Goal: Task Accomplishment & Management: Manage account settings

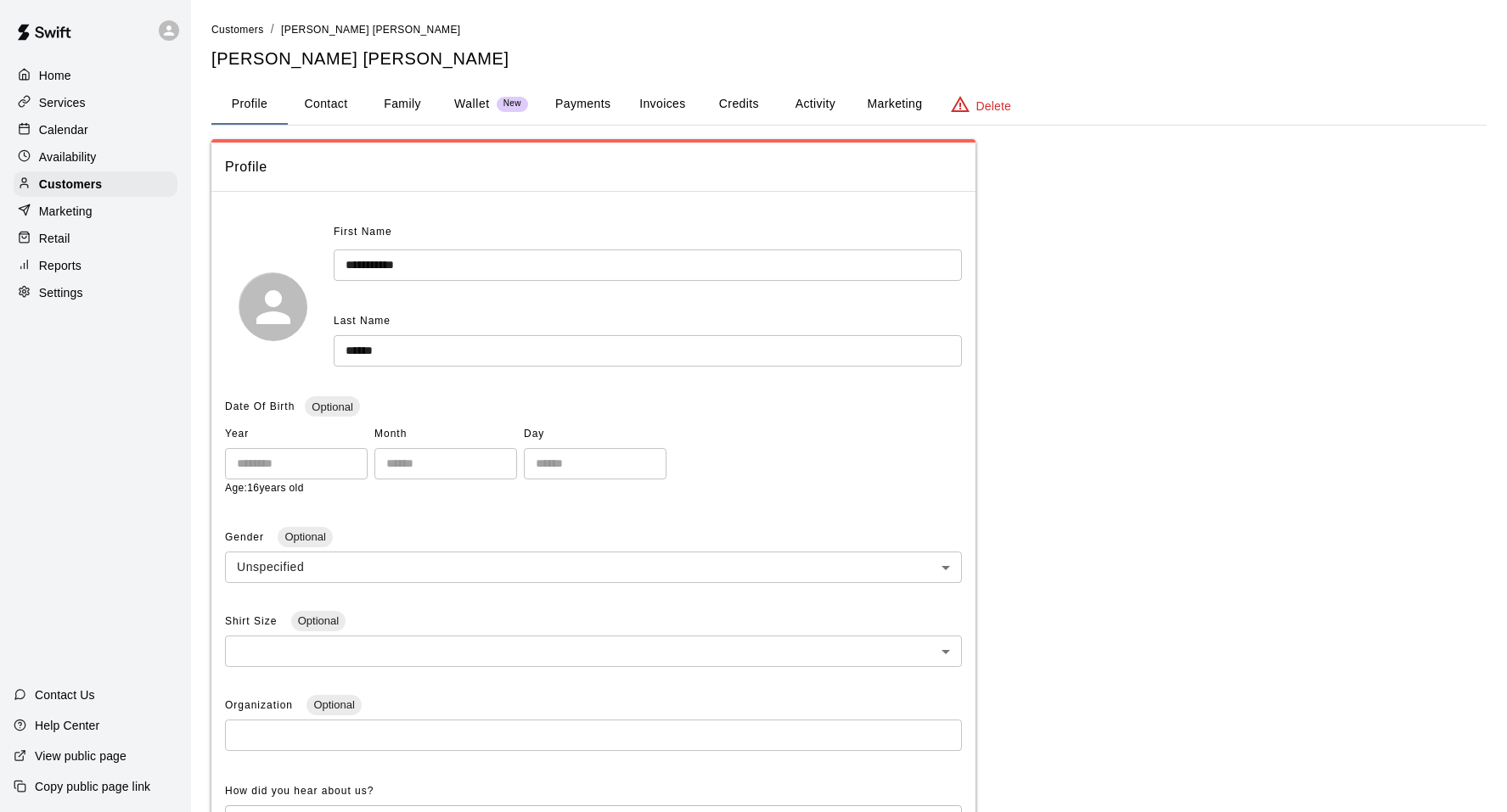
click at [117, 137] on div "Calendar" at bounding box center [95, 129] width 164 height 25
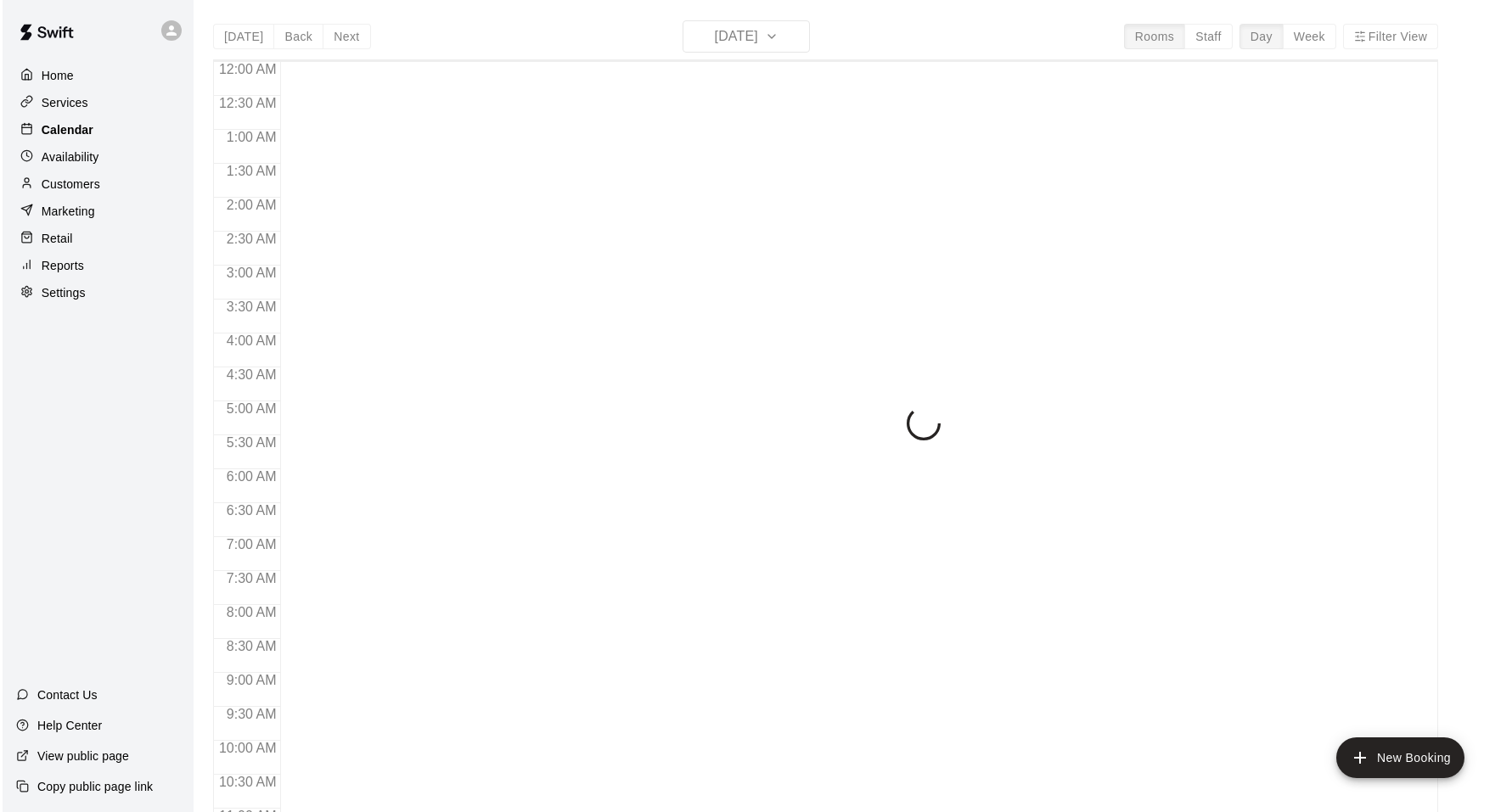
scroll to position [858, 0]
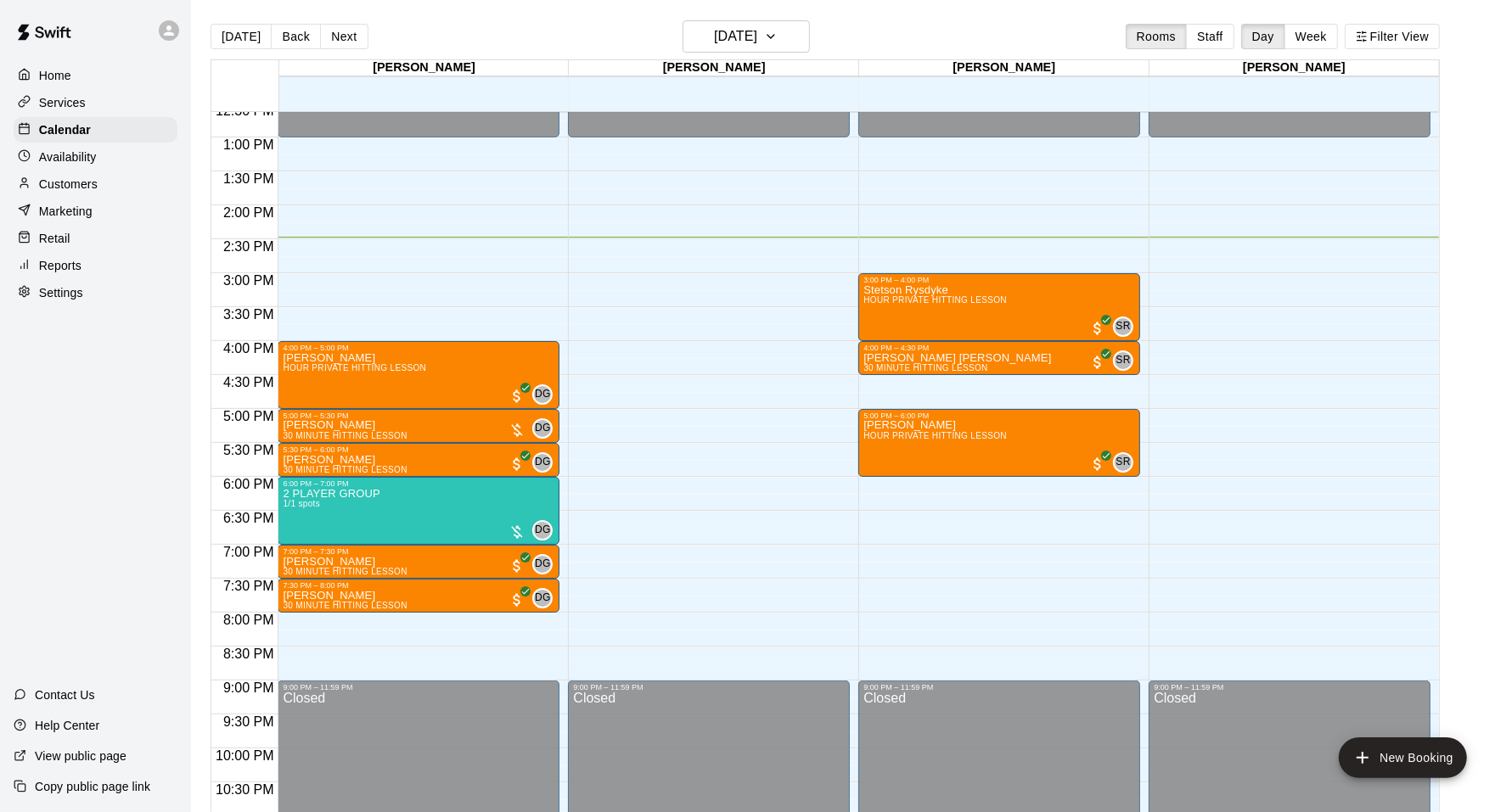
click at [1022, 22] on div "[DATE] Back [DATE][DATE] Rooms Staff Day Week Filter View" at bounding box center [824, 40] width 1229 height 39
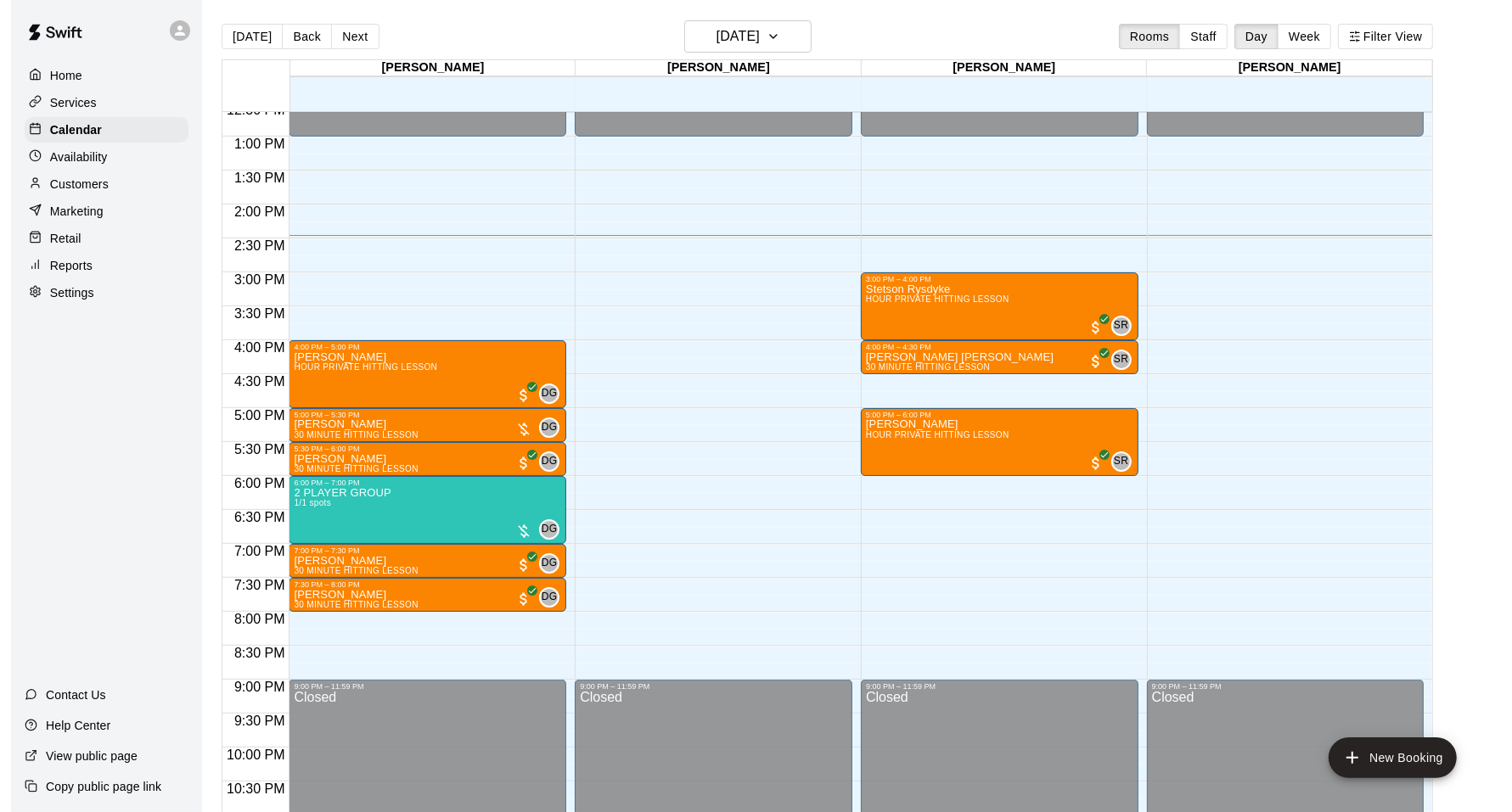
scroll to position [859, 0]
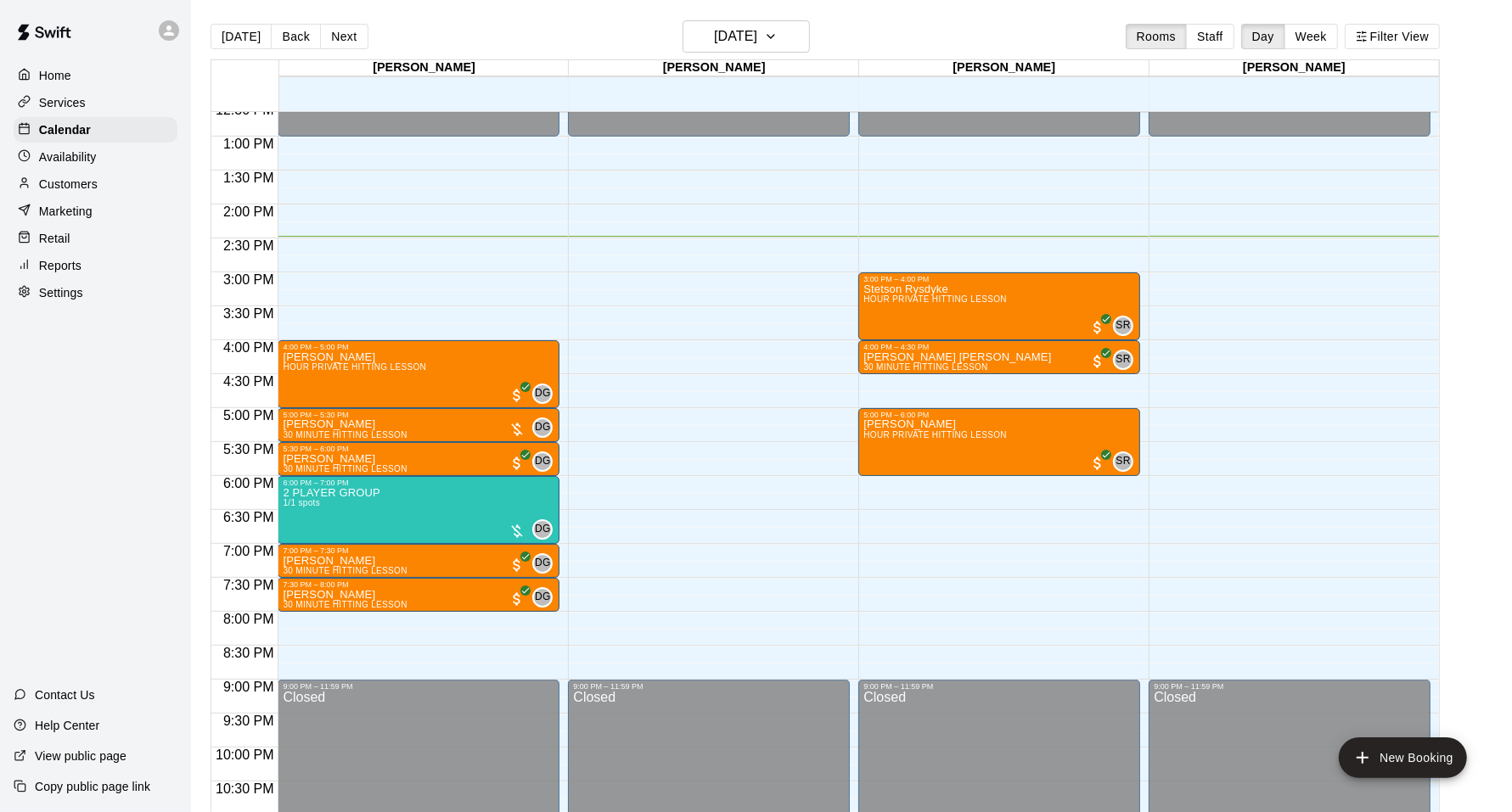
click at [1067, 31] on div "[DATE] Back [DATE][DATE] Rooms Staff Day Week Filter View" at bounding box center [824, 40] width 1229 height 39
click at [54, 296] on p "Settings" at bounding box center [61, 293] width 44 height 17
select select "**"
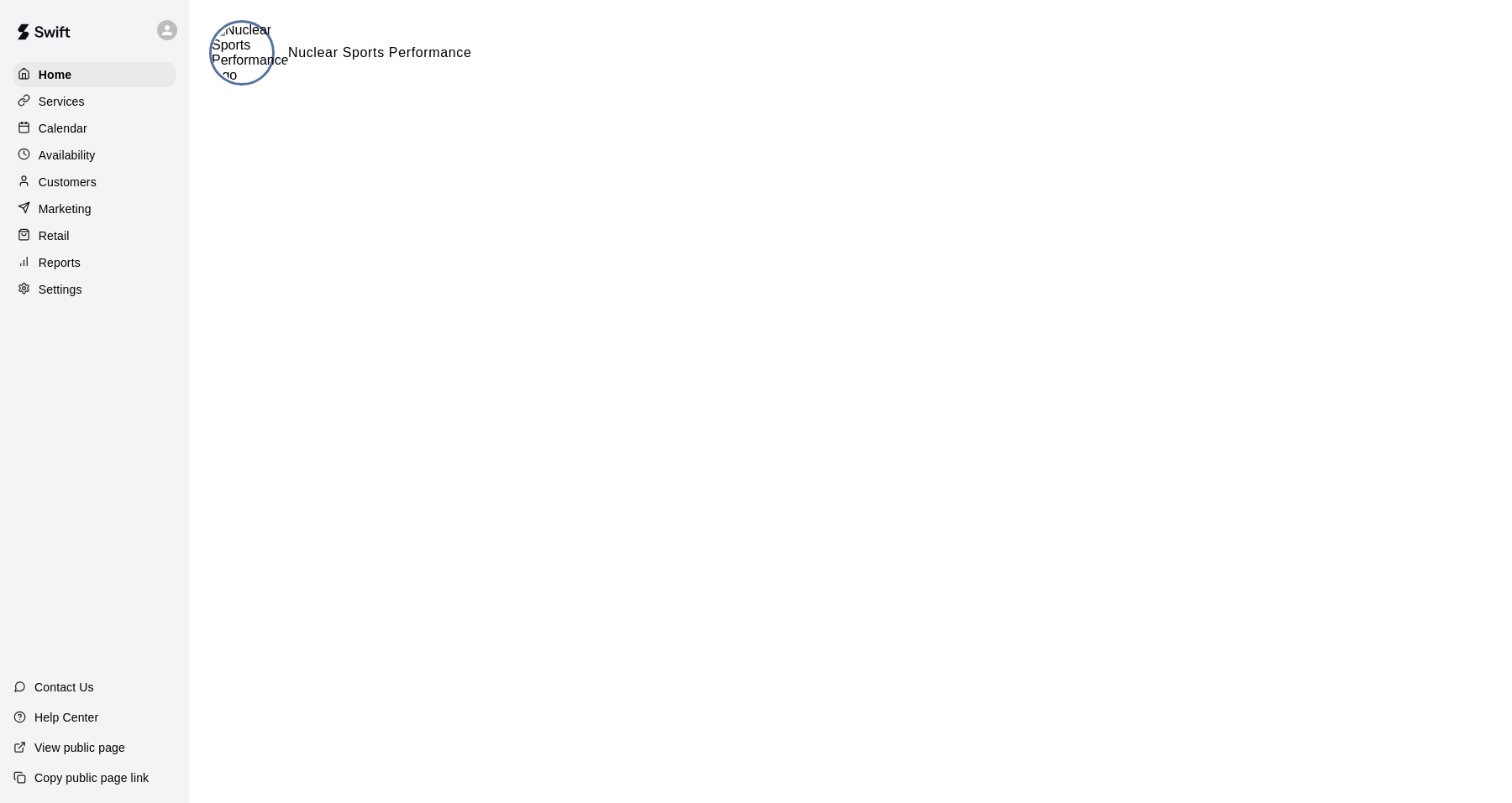
click at [78, 299] on div "Settings" at bounding box center [94, 289] width 162 height 25
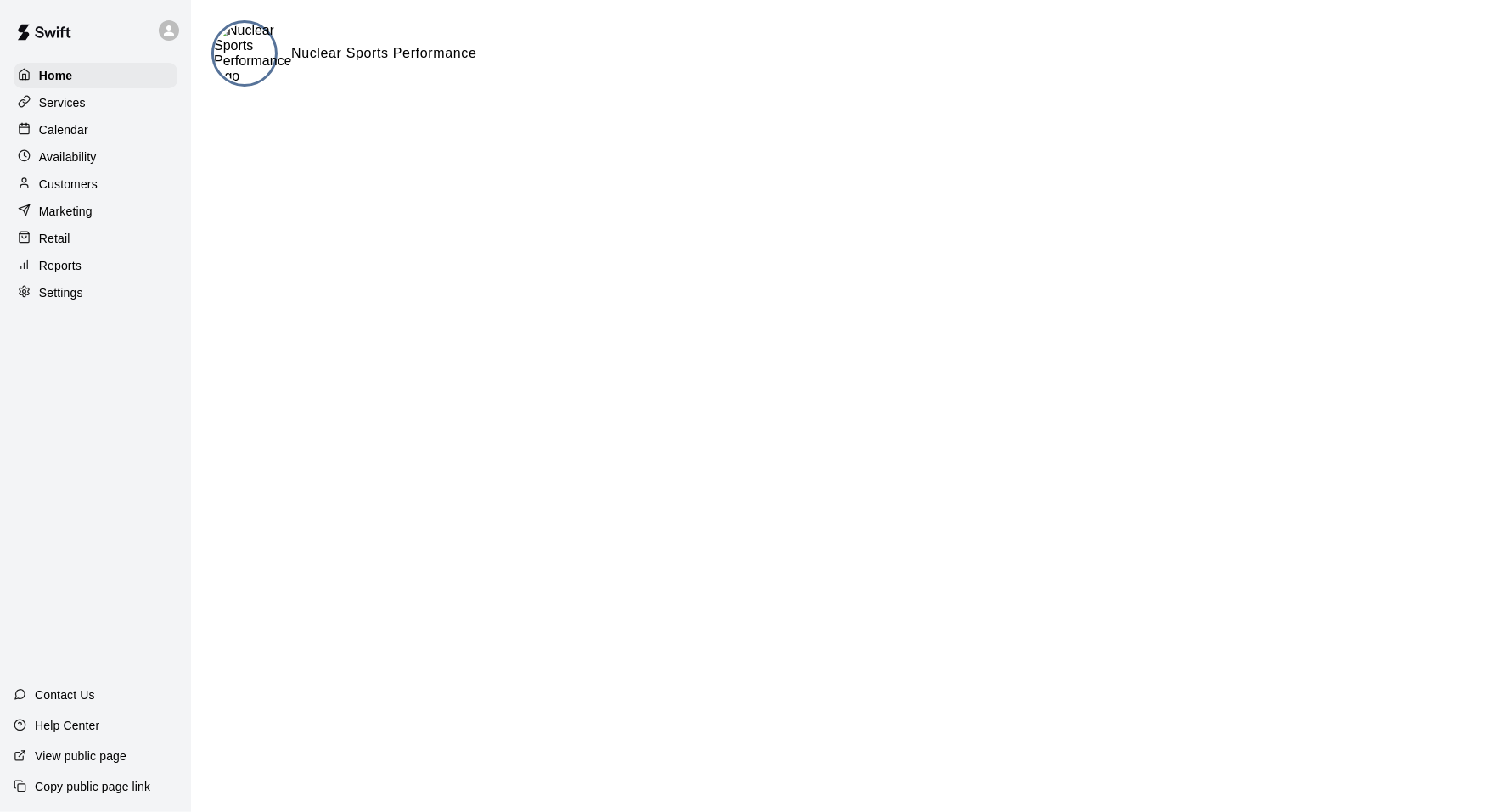
select select "**"
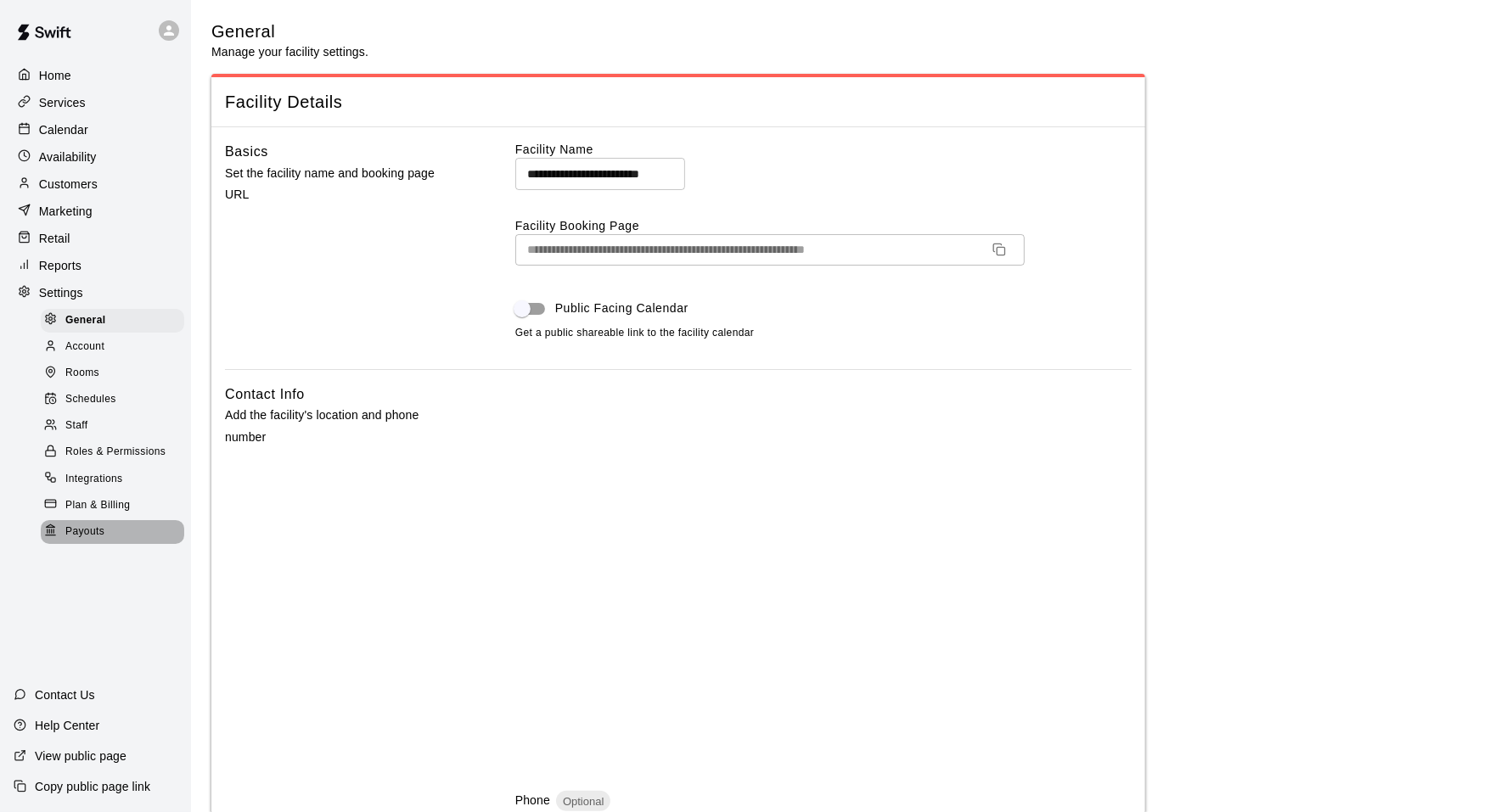
click at [96, 534] on span "Payouts" at bounding box center [85, 533] width 39 height 17
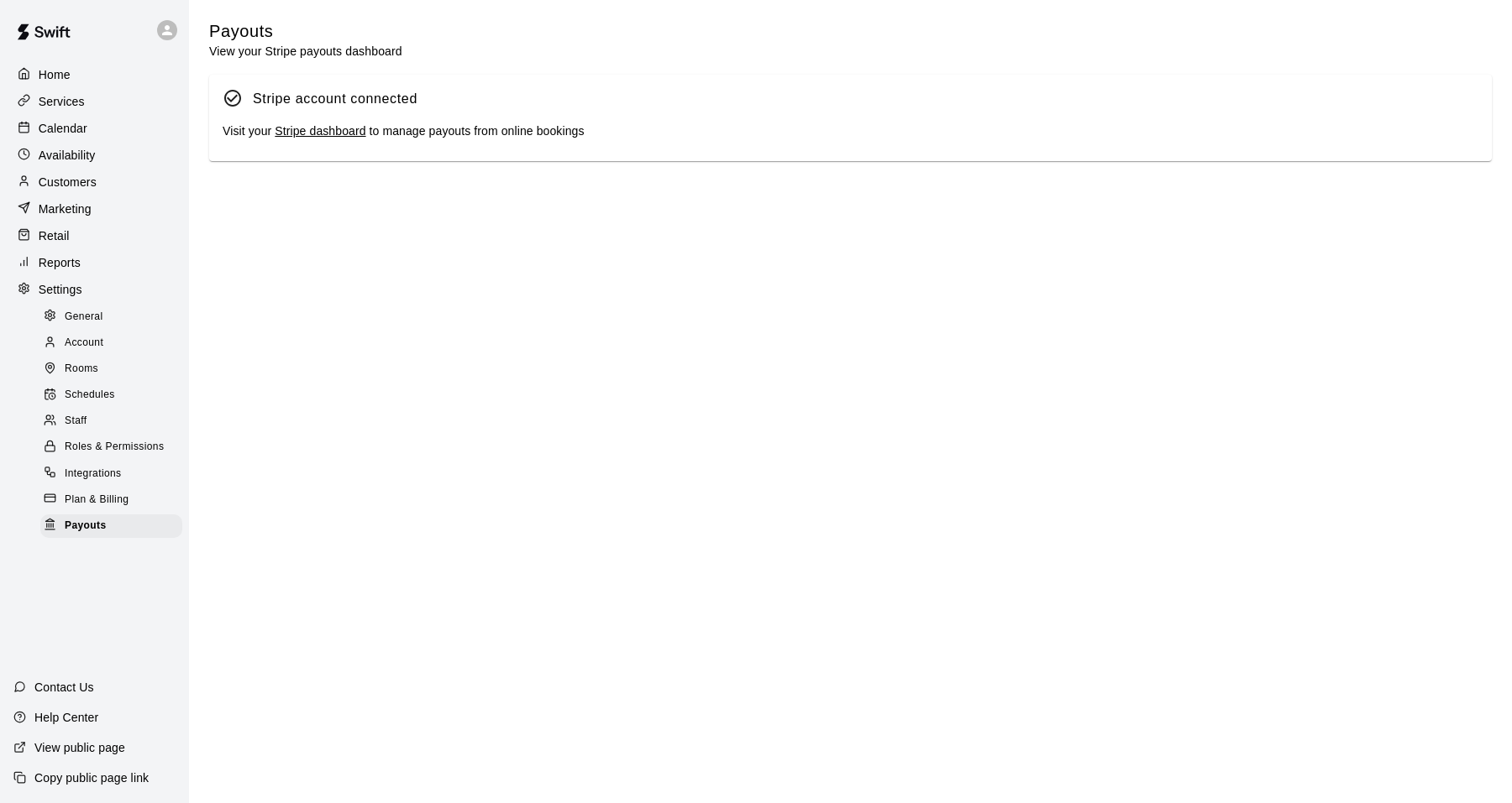
click at [119, 607] on div "Home Services Calendar Availability Customers Marketing Retail Reports Settings…" at bounding box center [94, 401] width 189 height 803
click at [236, 168] on html "Home Services Calendar Availability Customers Marketing Retail Reports Settings…" at bounding box center [756, 84] width 1512 height 168
click at [90, 151] on p "Availability" at bounding box center [67, 156] width 57 height 17
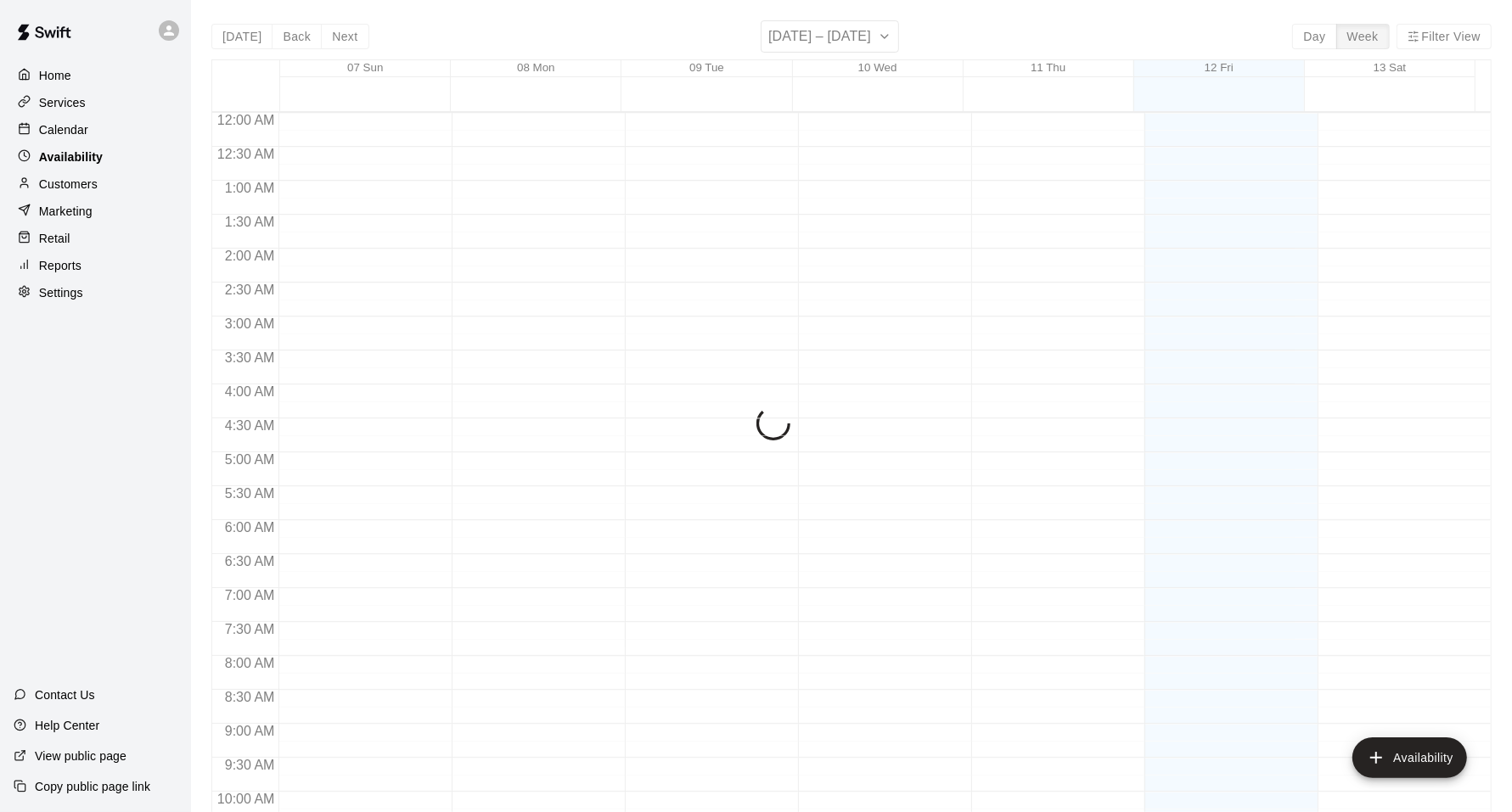
scroll to position [909, 0]
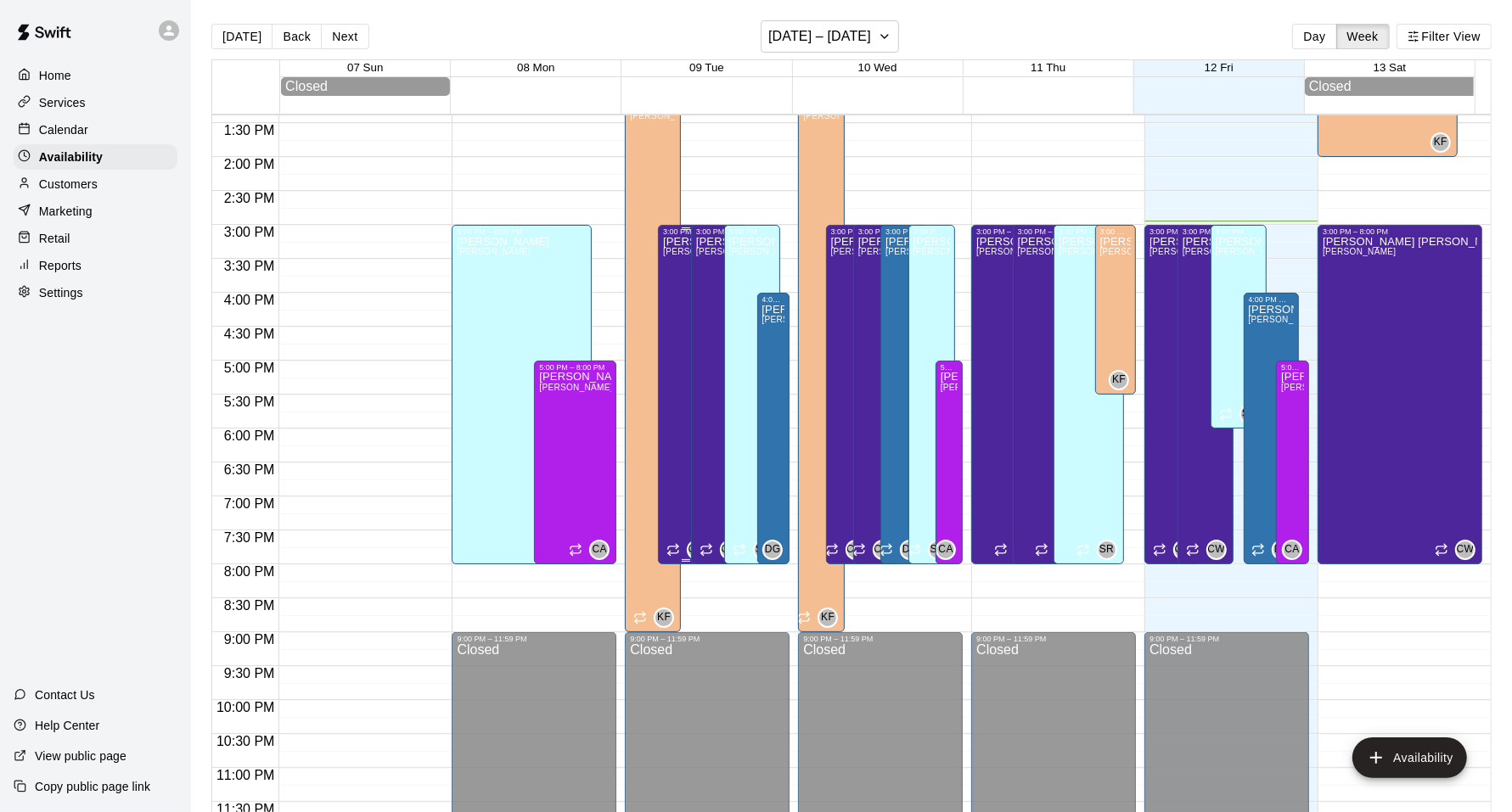
click at [678, 438] on div "Cooper Weiss Cooper" at bounding box center [686, 642] width 46 height 812
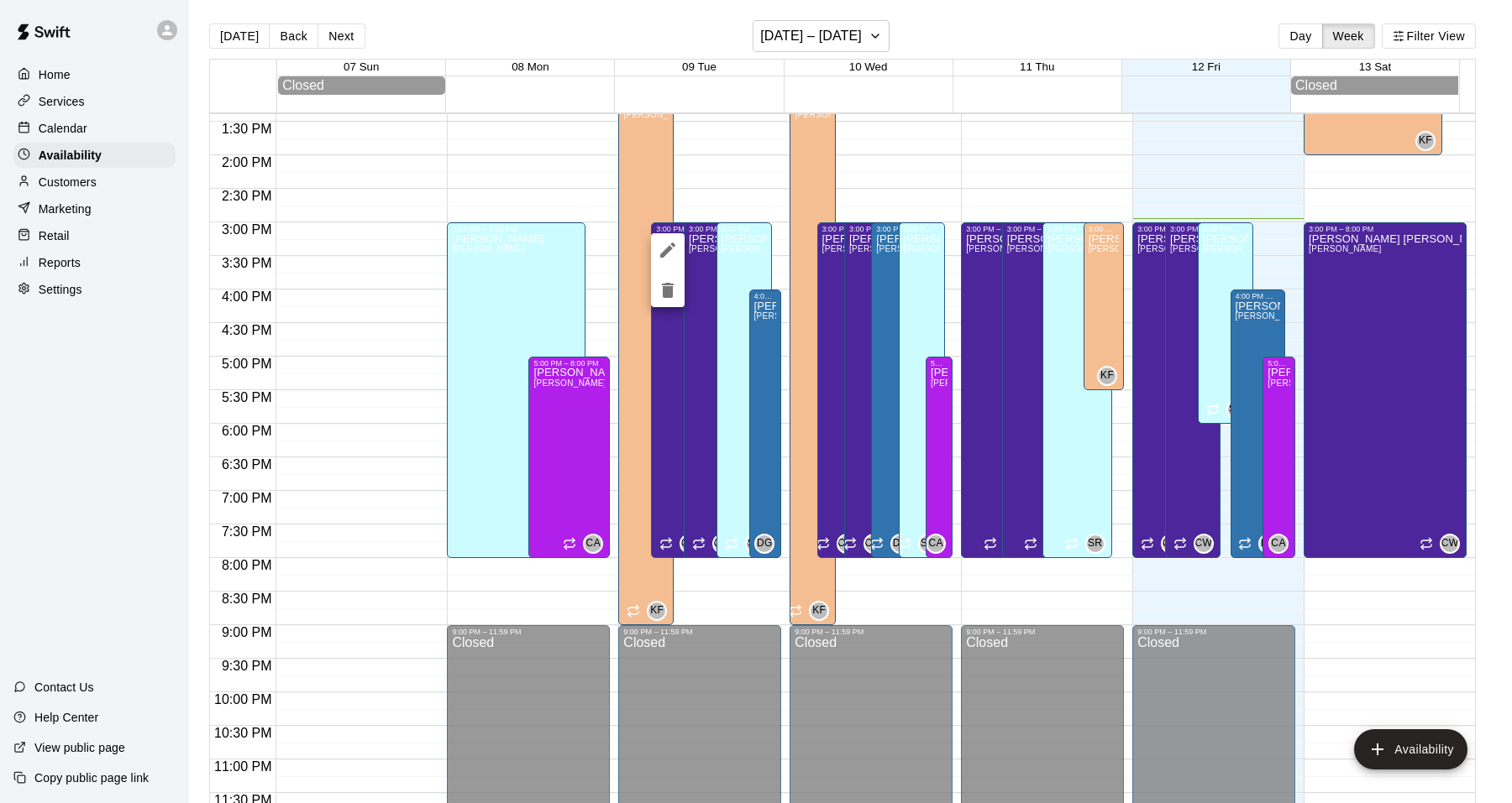
click at [675, 298] on icon "delete" at bounding box center [668, 291] width 21 height 21
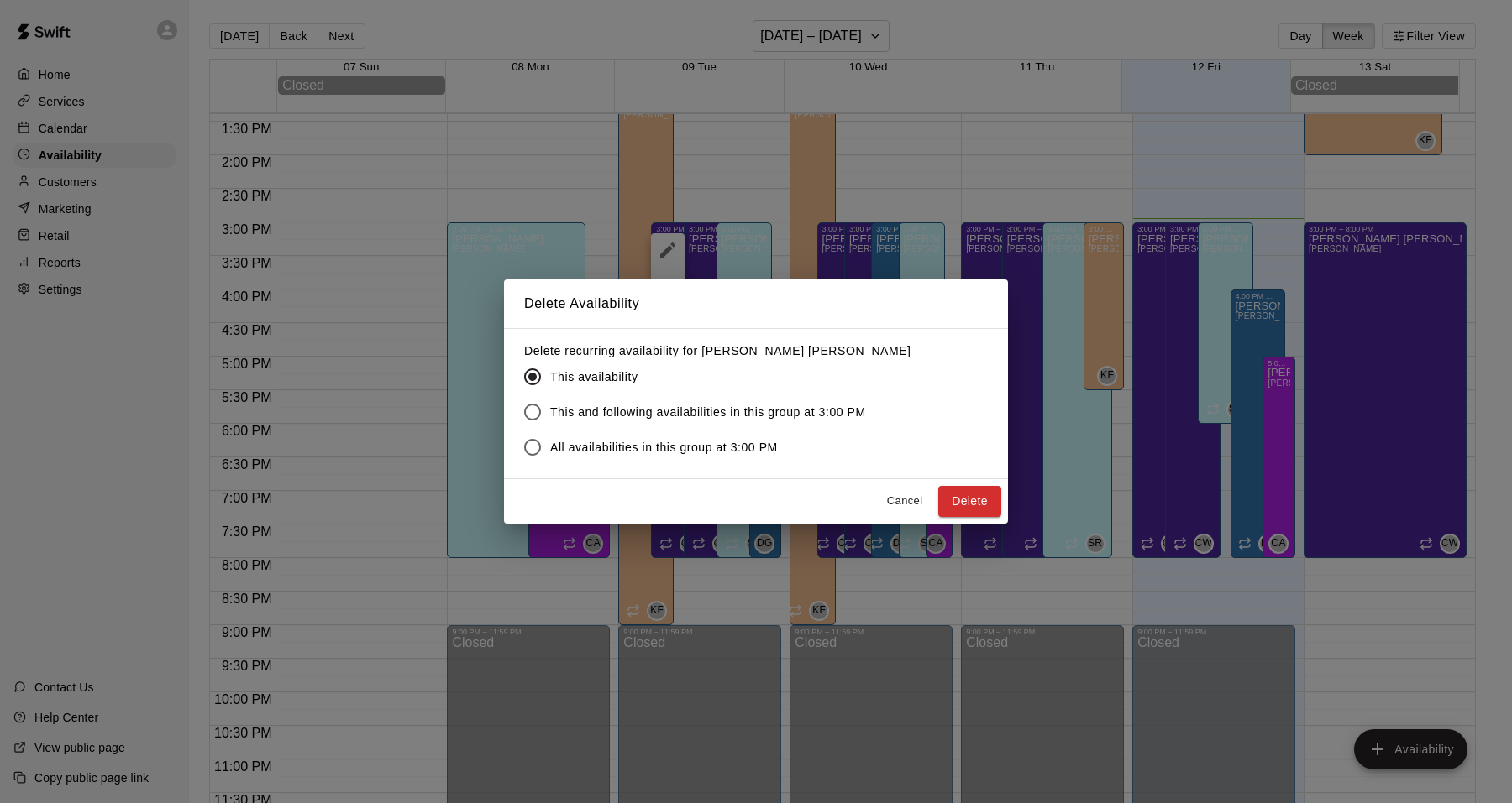
click at [667, 411] on span "This and following availabilities in this group at 3:00 PM" at bounding box center [708, 412] width 316 height 18
click at [709, 444] on span "All availabilities in this group at 3:00 PM" at bounding box center [664, 447] width 228 height 18
click at [982, 503] on button "Delete" at bounding box center [969, 501] width 63 height 31
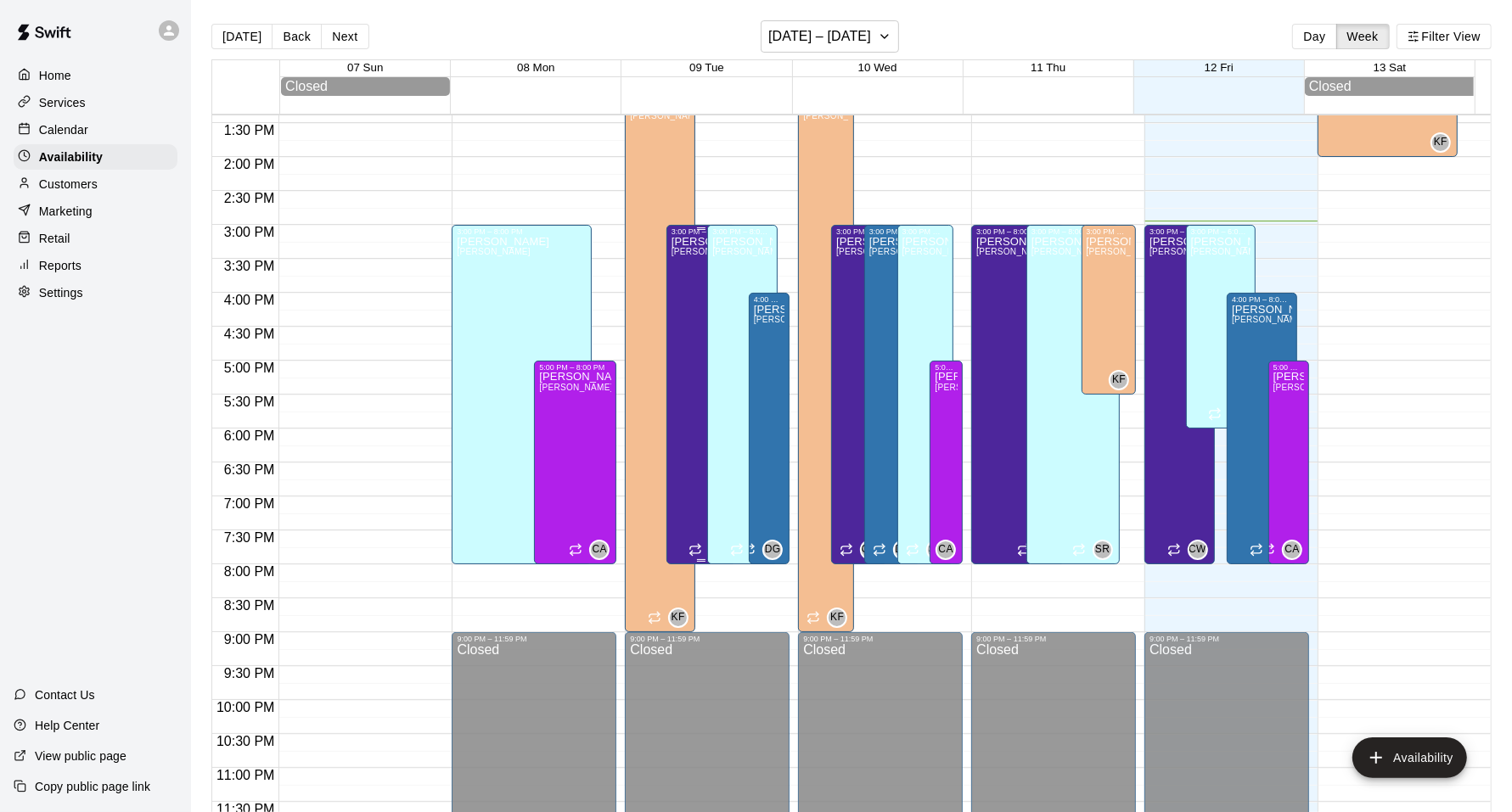
click at [684, 422] on div "Cooper Weiss Cooper" at bounding box center [701, 642] width 60 height 812
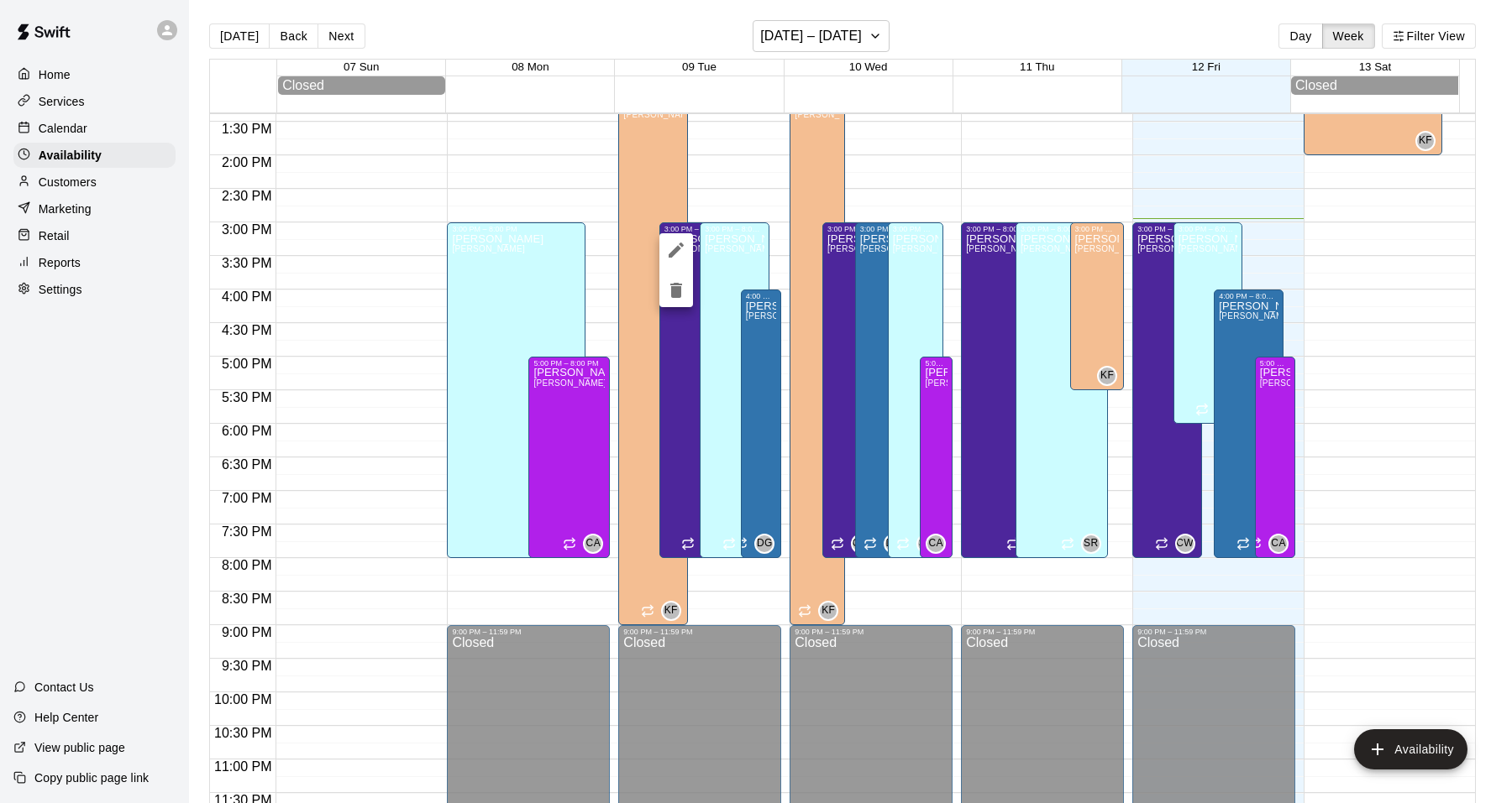
click at [673, 304] on button "delete" at bounding box center [676, 290] width 33 height 33
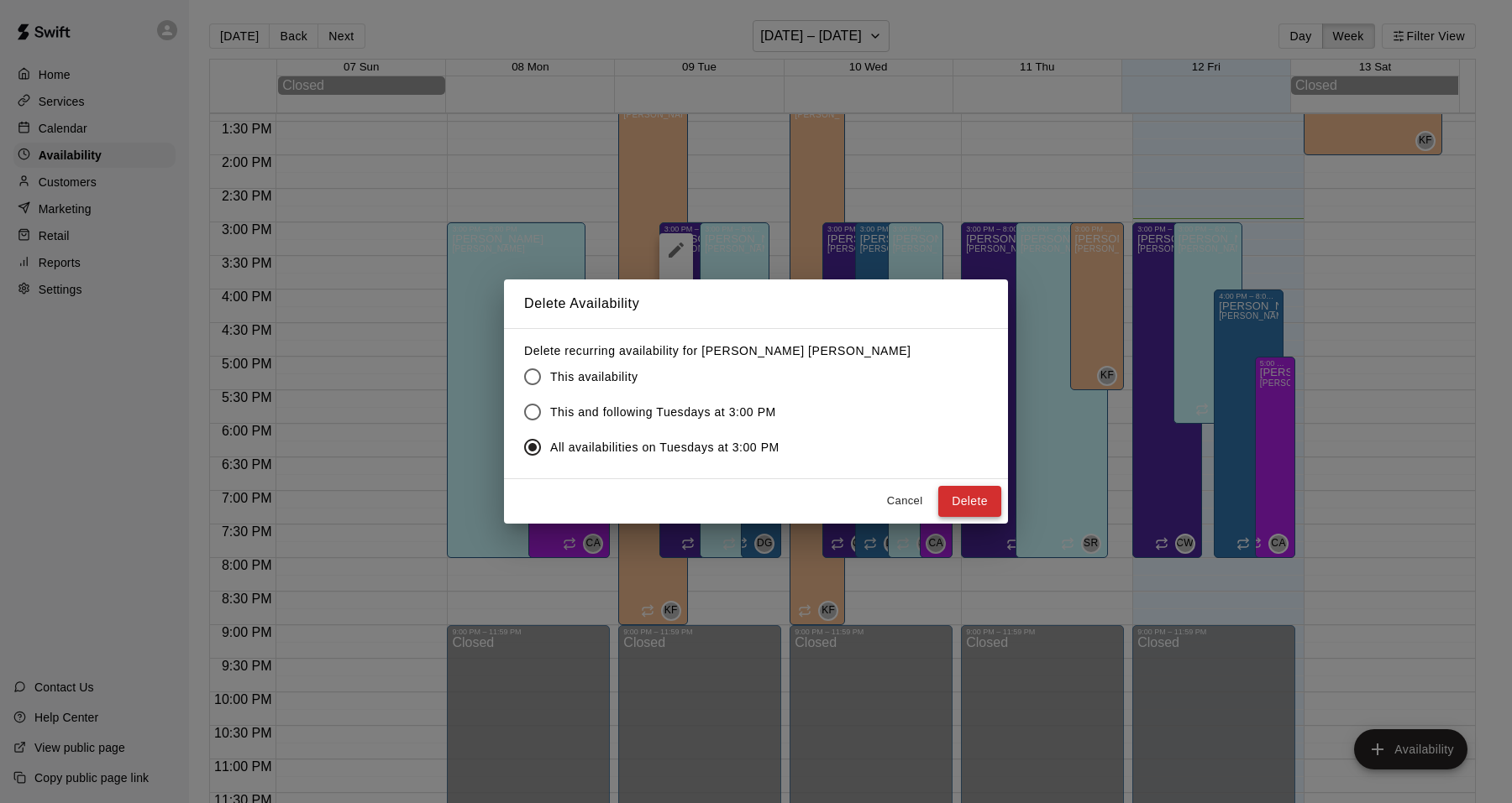
click at [980, 511] on button "Delete" at bounding box center [969, 501] width 63 height 31
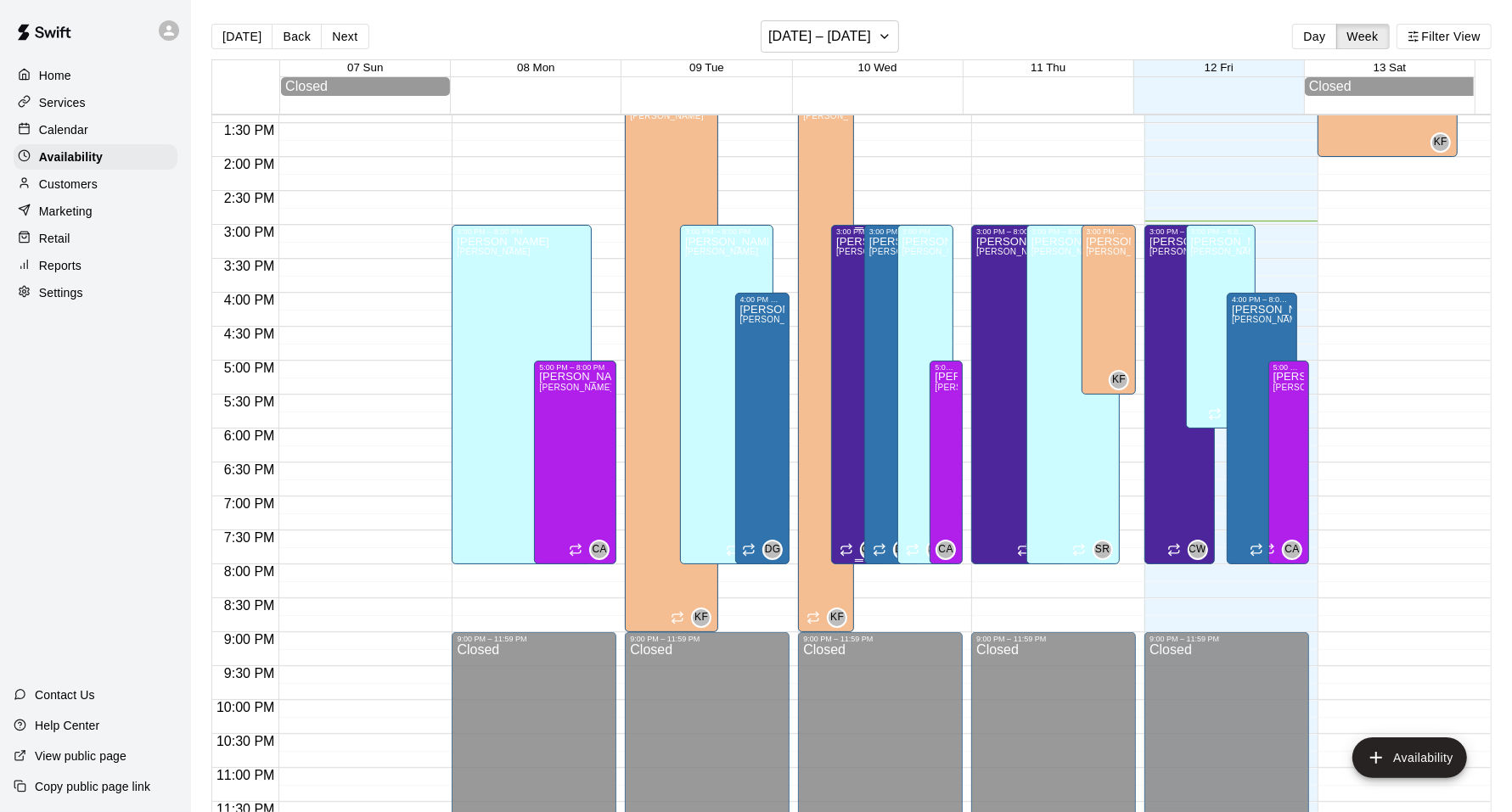
click at [837, 459] on div "Cooper Weiss Cooper" at bounding box center [859, 642] width 46 height 812
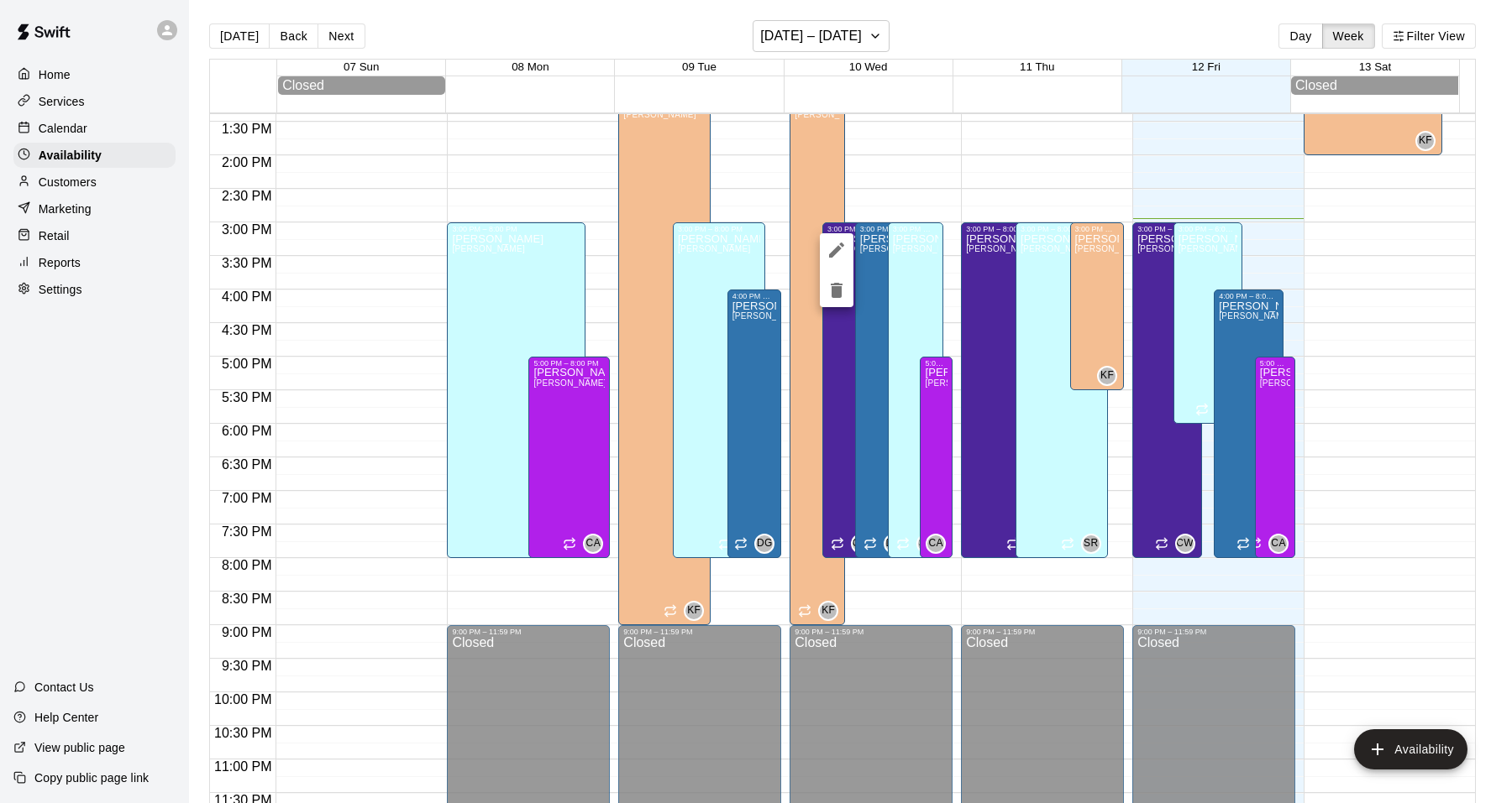
click at [843, 292] on icon "delete" at bounding box center [837, 291] width 21 height 21
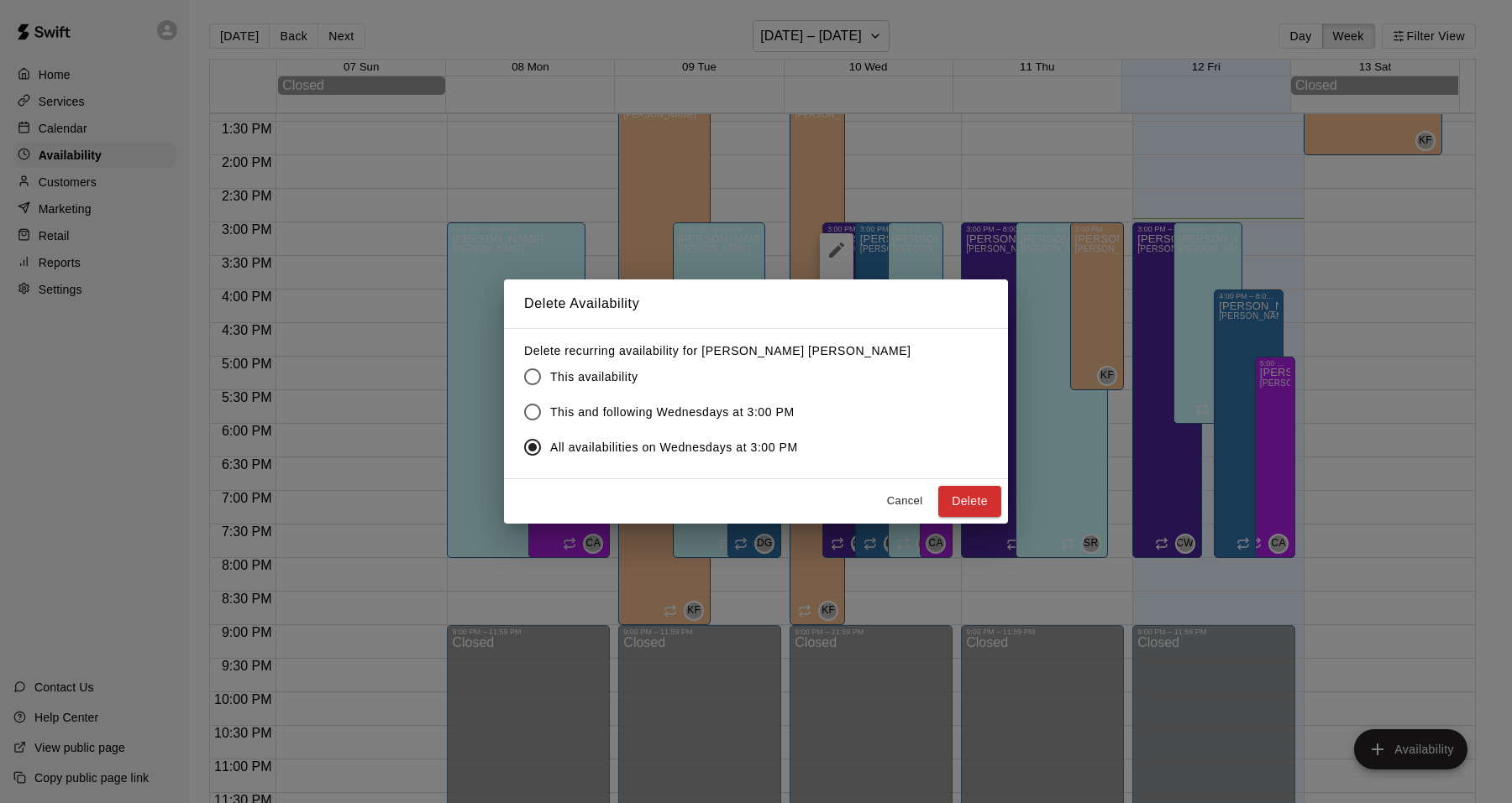
click at [934, 486] on div "Cancel Delete" at bounding box center [756, 501] width 504 height 44
click at [960, 494] on button "Delete" at bounding box center [969, 501] width 63 height 31
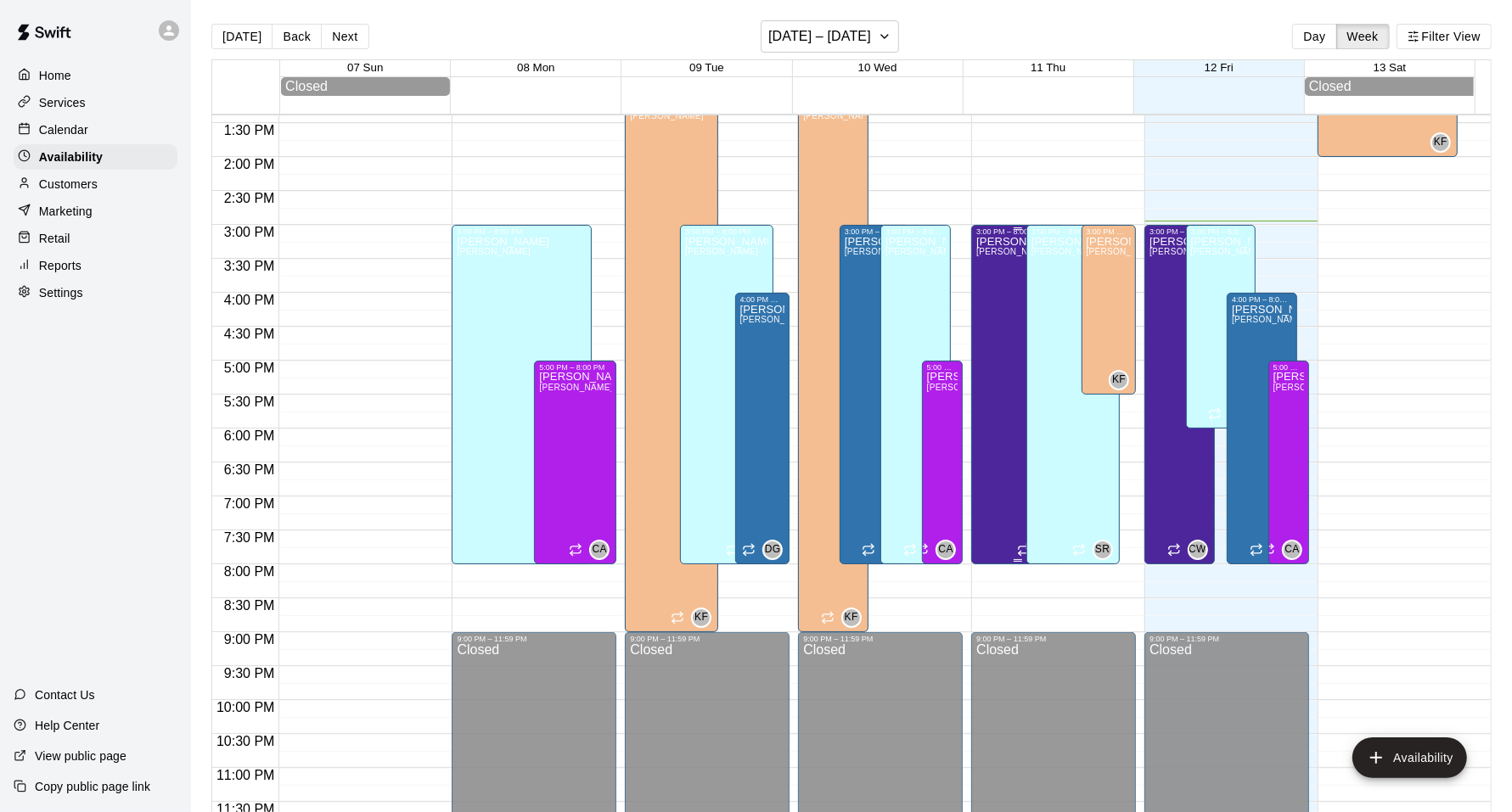
click at [990, 329] on div "Cooper Weiss Cooper" at bounding box center [1018, 642] width 83 height 812
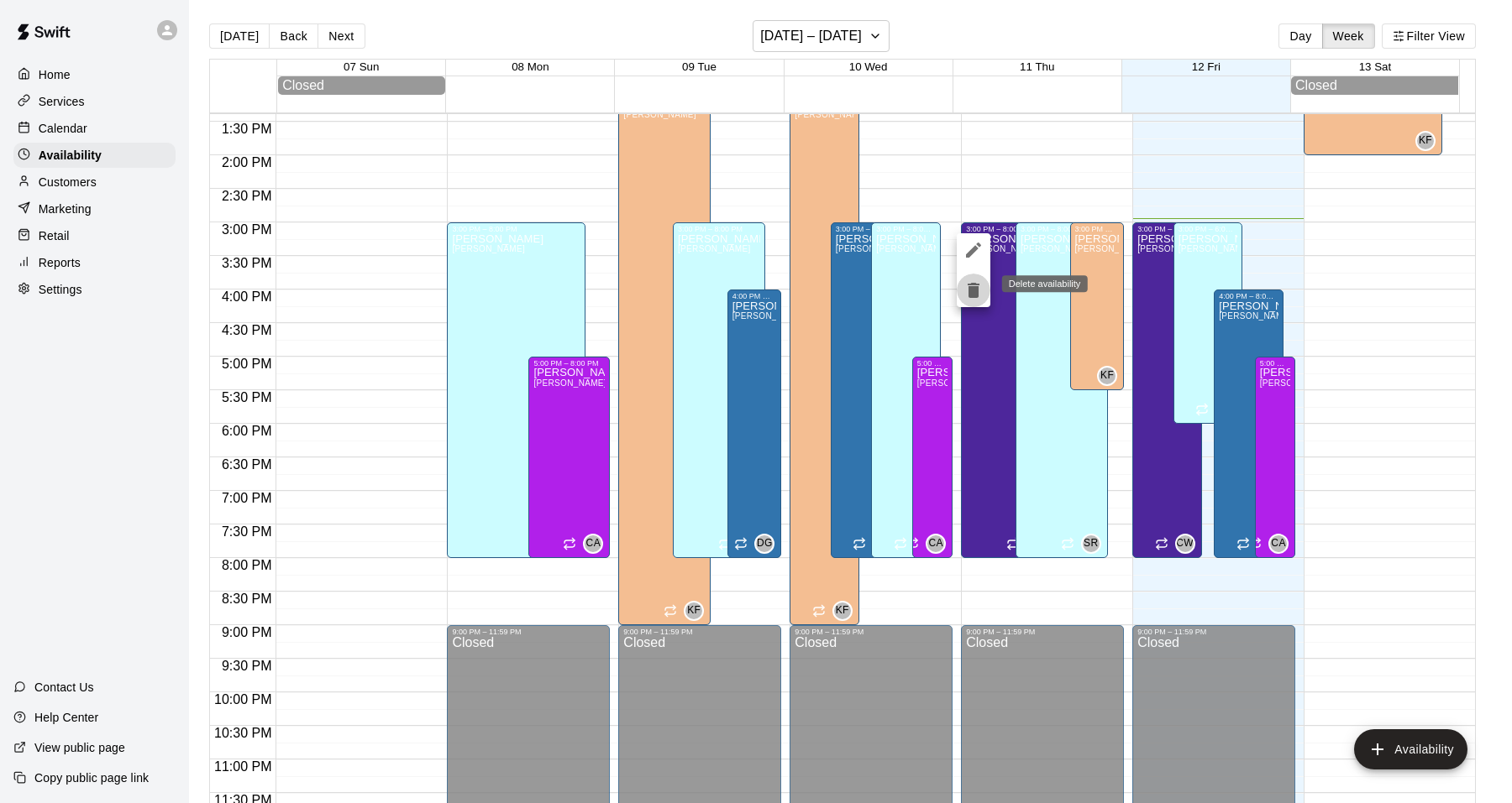
click at [977, 298] on icon "delete" at bounding box center [974, 291] width 21 height 21
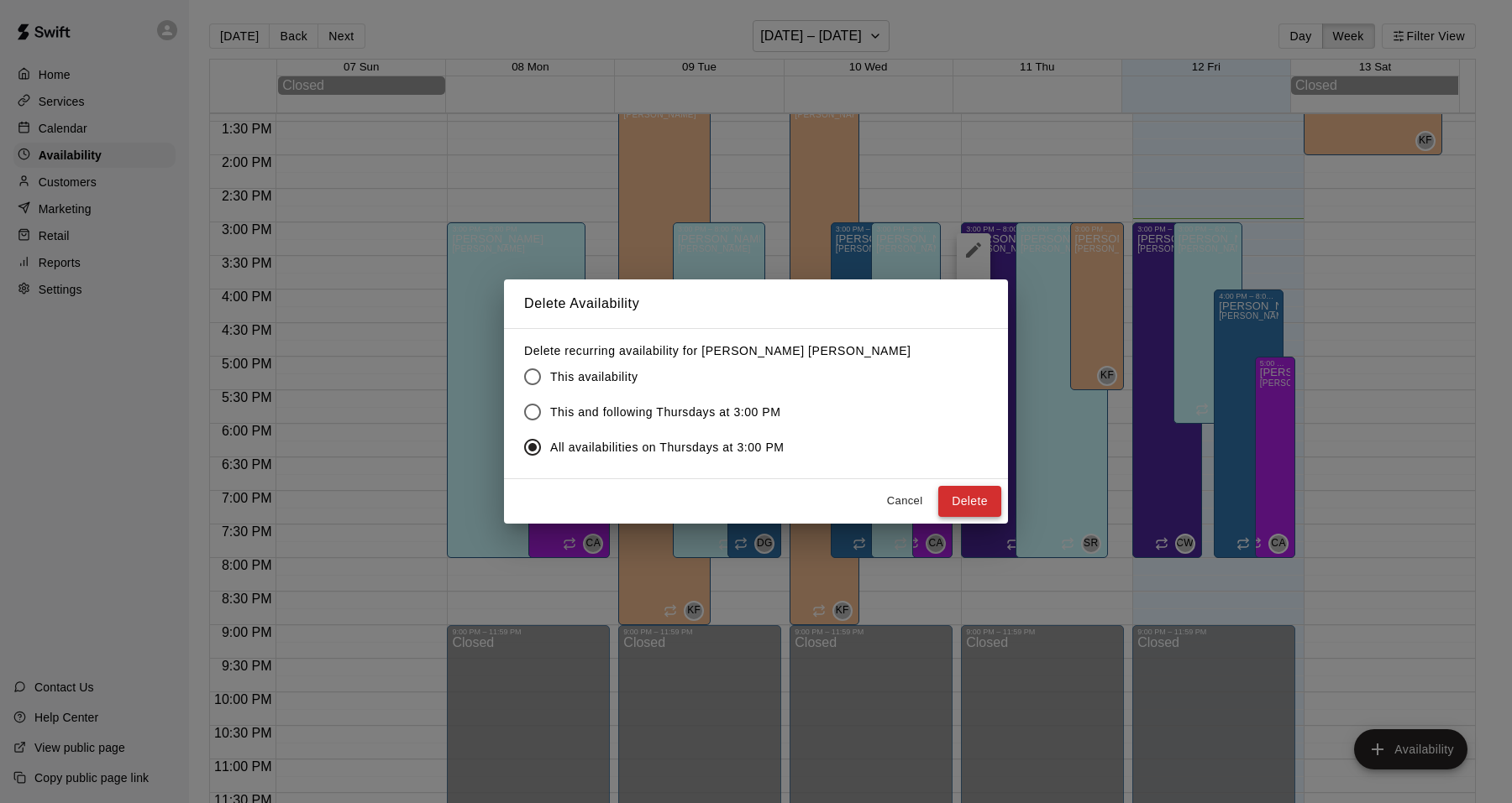
click at [964, 491] on button "Delete" at bounding box center [969, 501] width 63 height 31
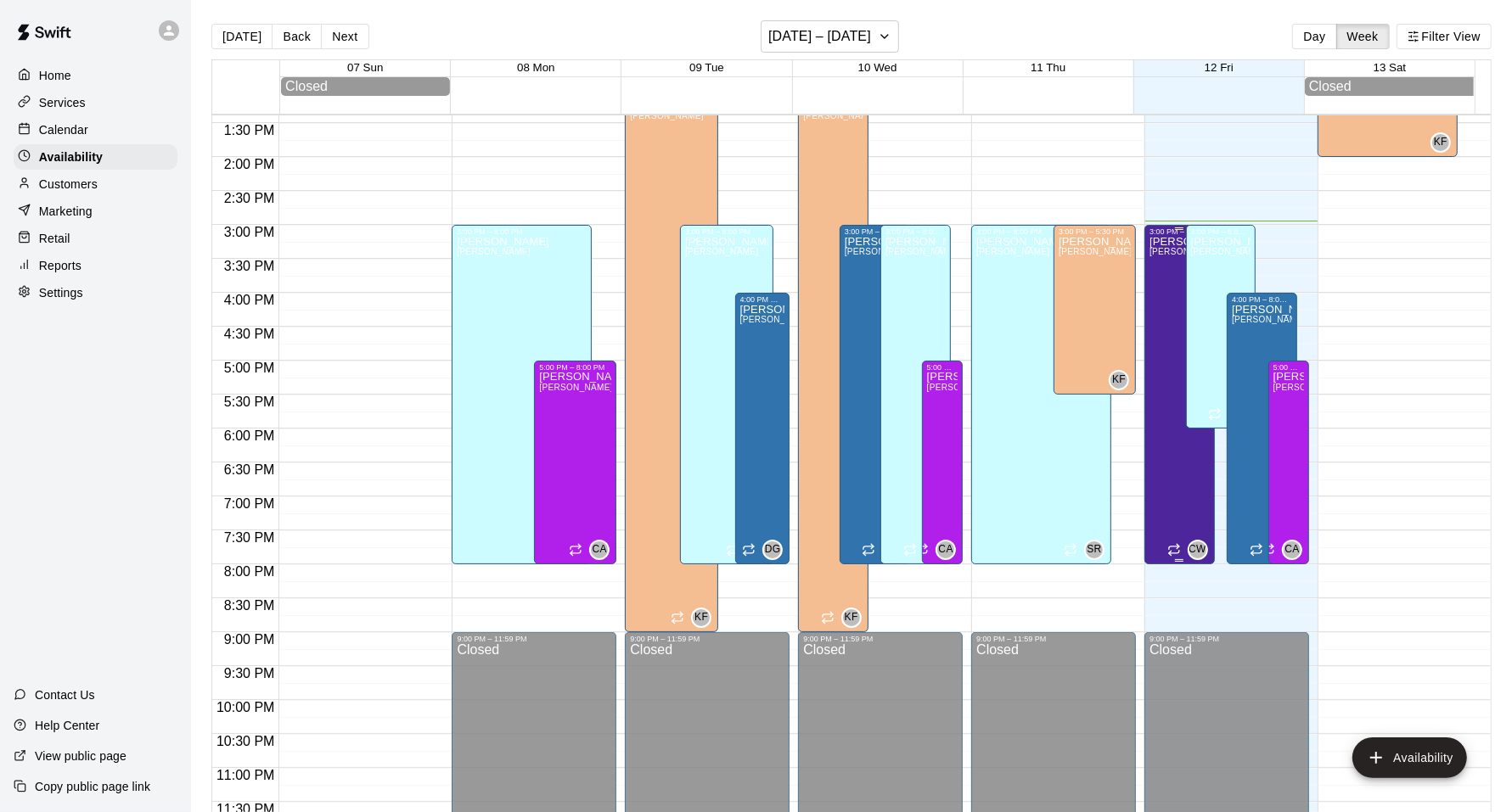
click at [1150, 474] on div "Cooper Weiss Cooper" at bounding box center [1179, 642] width 60 height 812
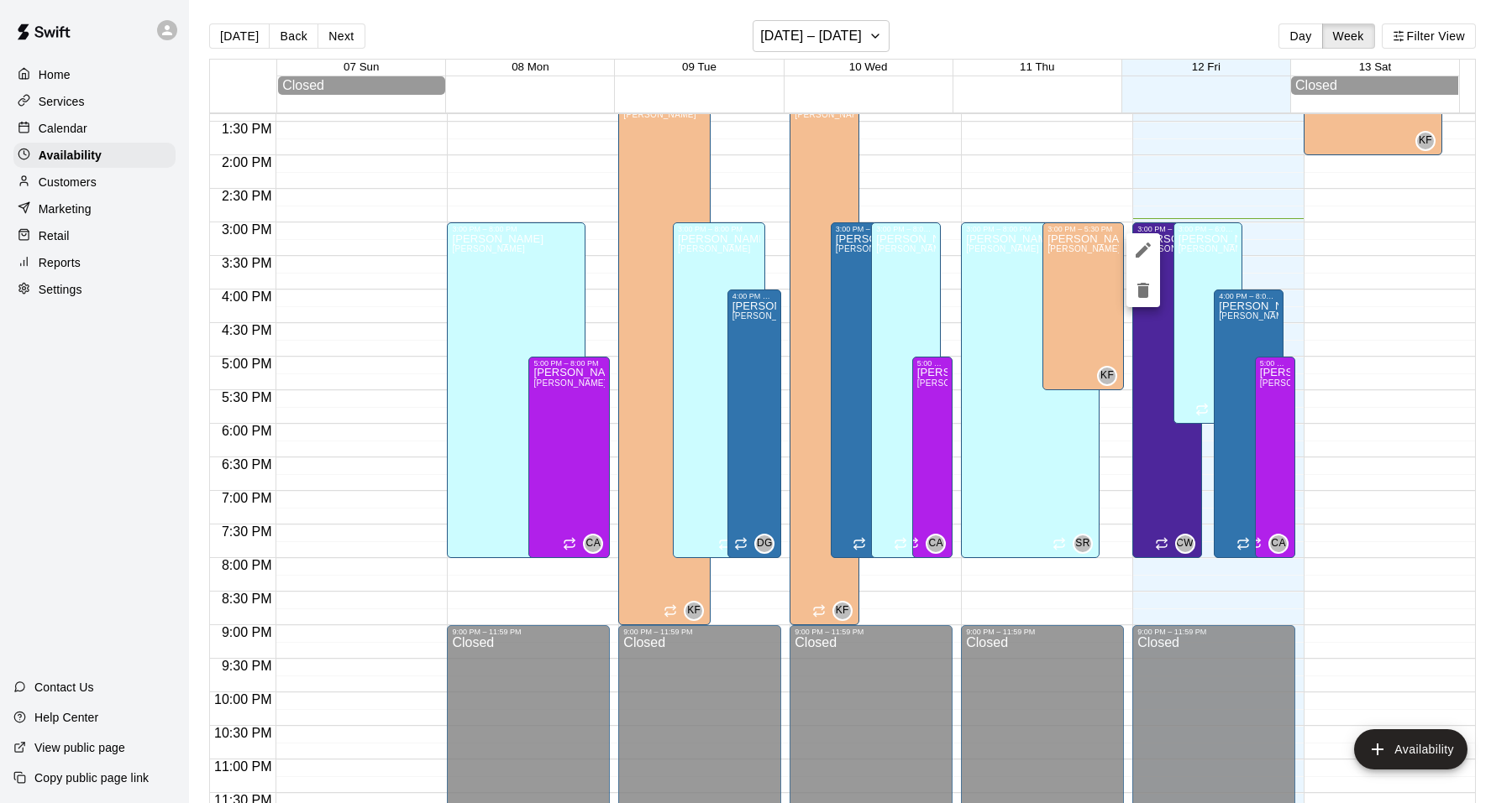
click at [1149, 297] on icon "delete" at bounding box center [1143, 291] width 21 height 21
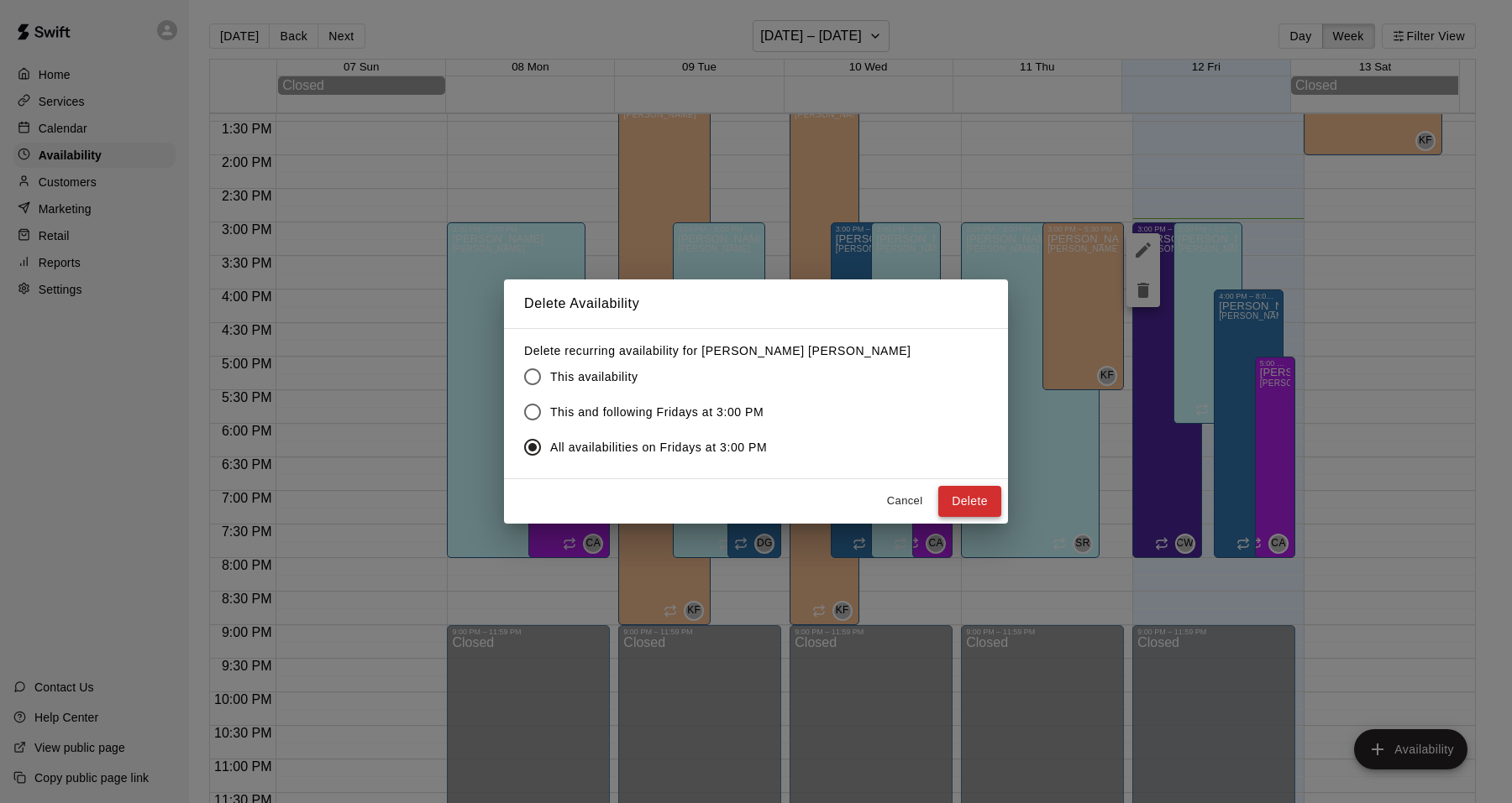
click at [992, 494] on button "Delete" at bounding box center [969, 501] width 63 height 31
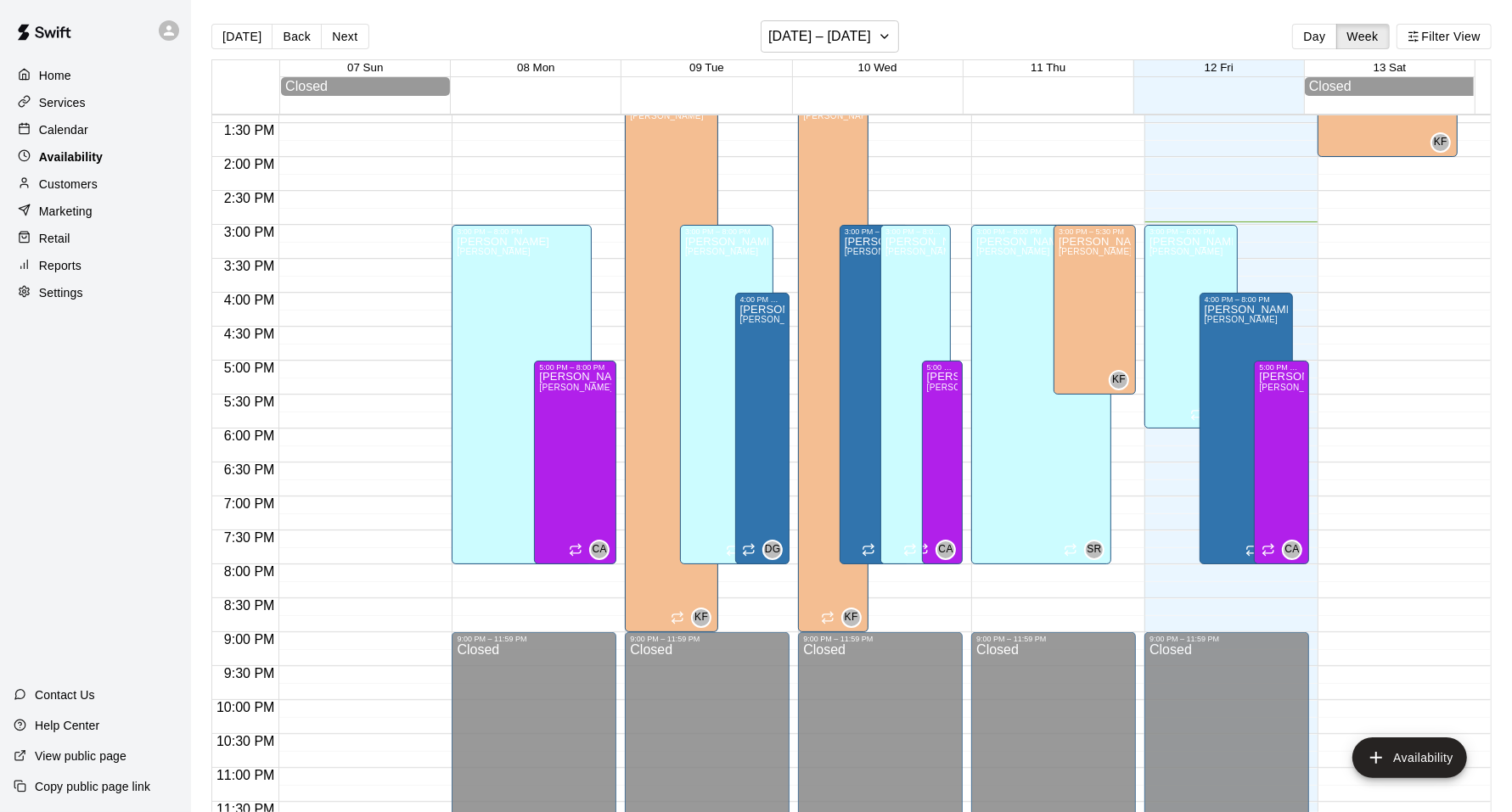
click at [45, 144] on div "Availability" at bounding box center [95, 157] width 163 height 25
click at [61, 142] on div "Home Services Calendar Availability Customers Marketing Retail Reports Settings" at bounding box center [95, 184] width 191 height 246
click at [74, 141] on div "Calendar" at bounding box center [95, 129] width 163 height 25
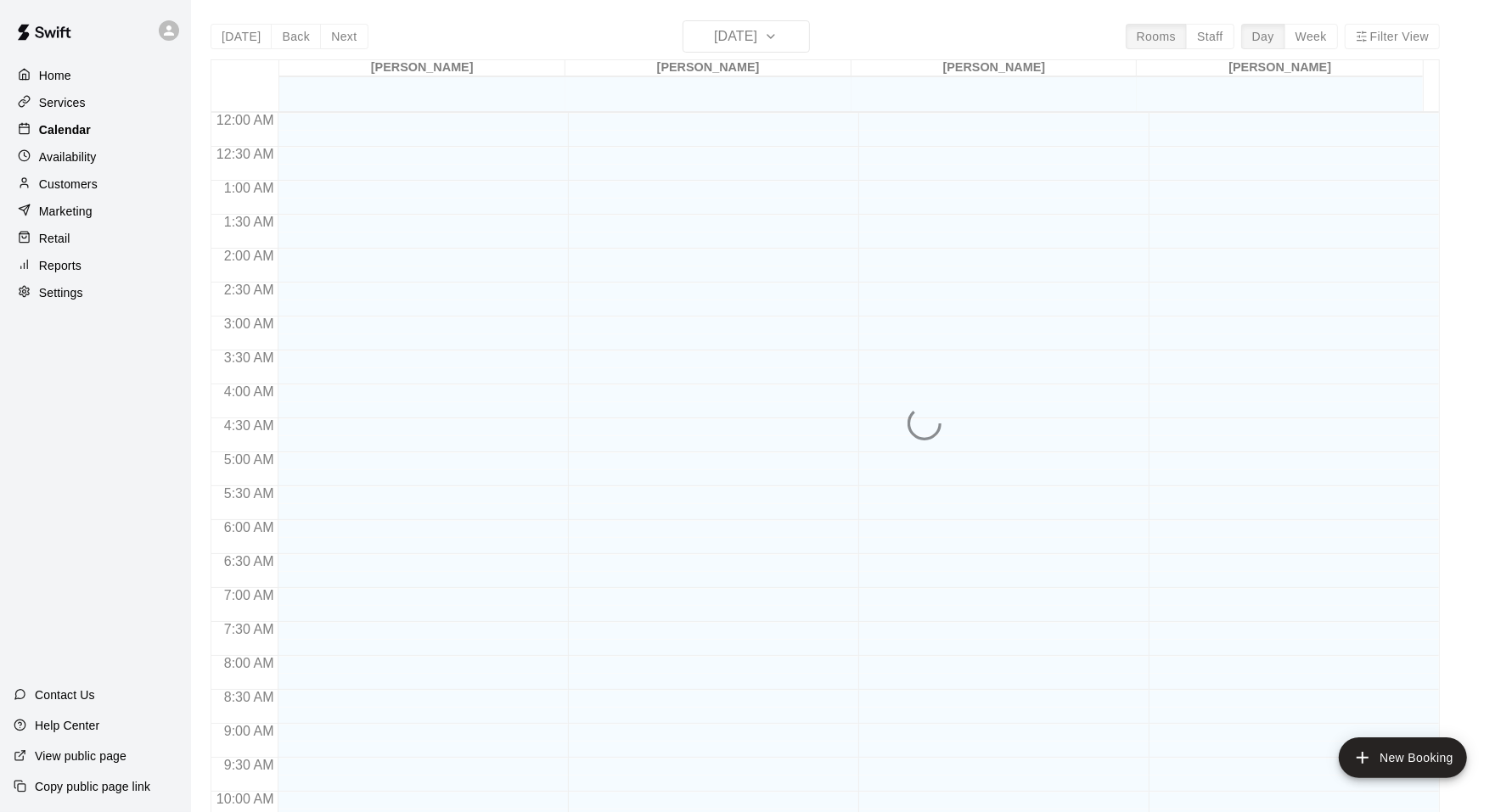
scroll to position [858, 0]
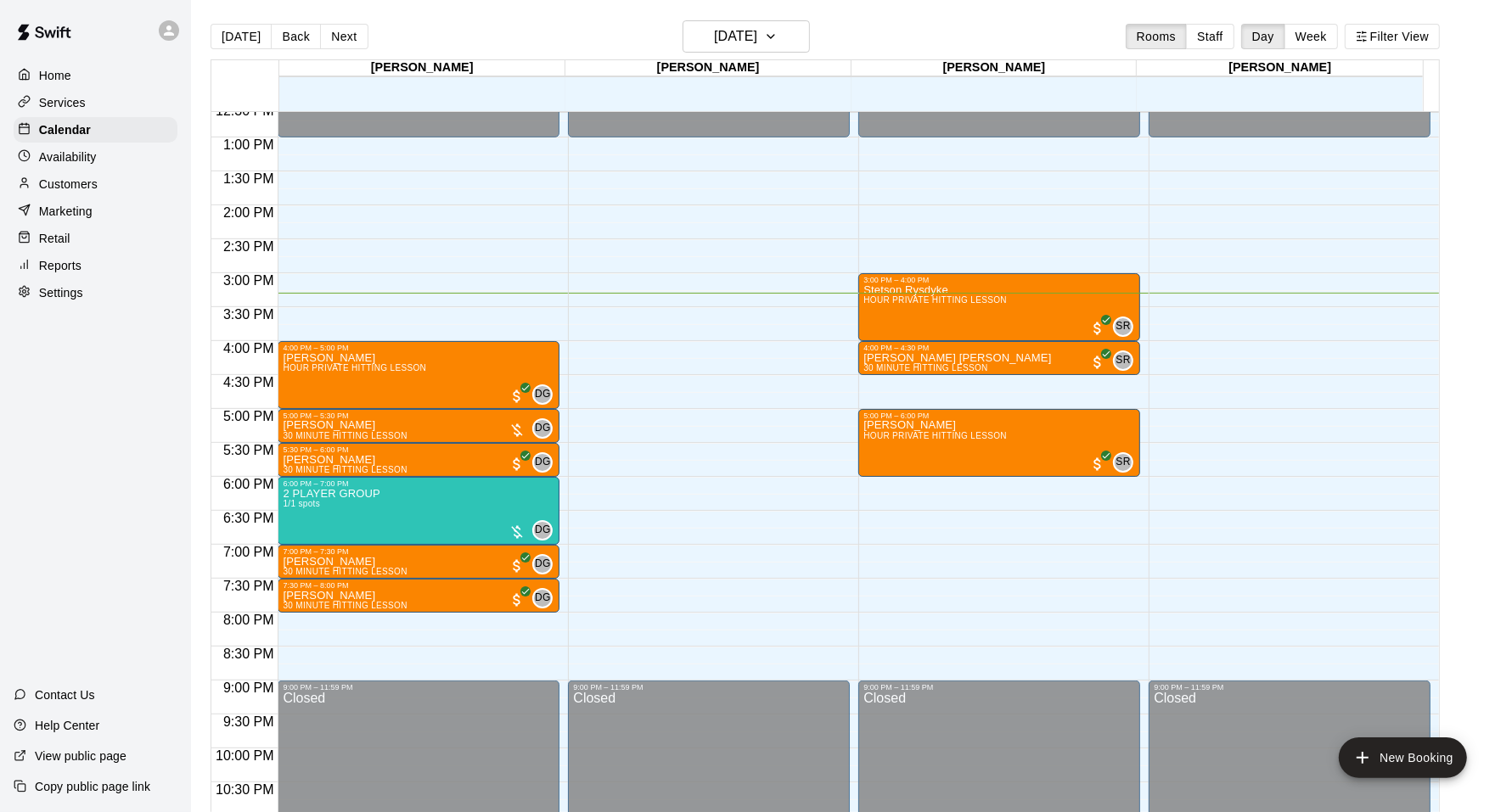
click at [132, 402] on div "Home Services Calendar Availability Customers Marketing Retail Reports Settings…" at bounding box center [95, 406] width 191 height 812
click at [376, 467] on span "30 MINUTE HITTING LESSON" at bounding box center [344, 470] width 124 height 10
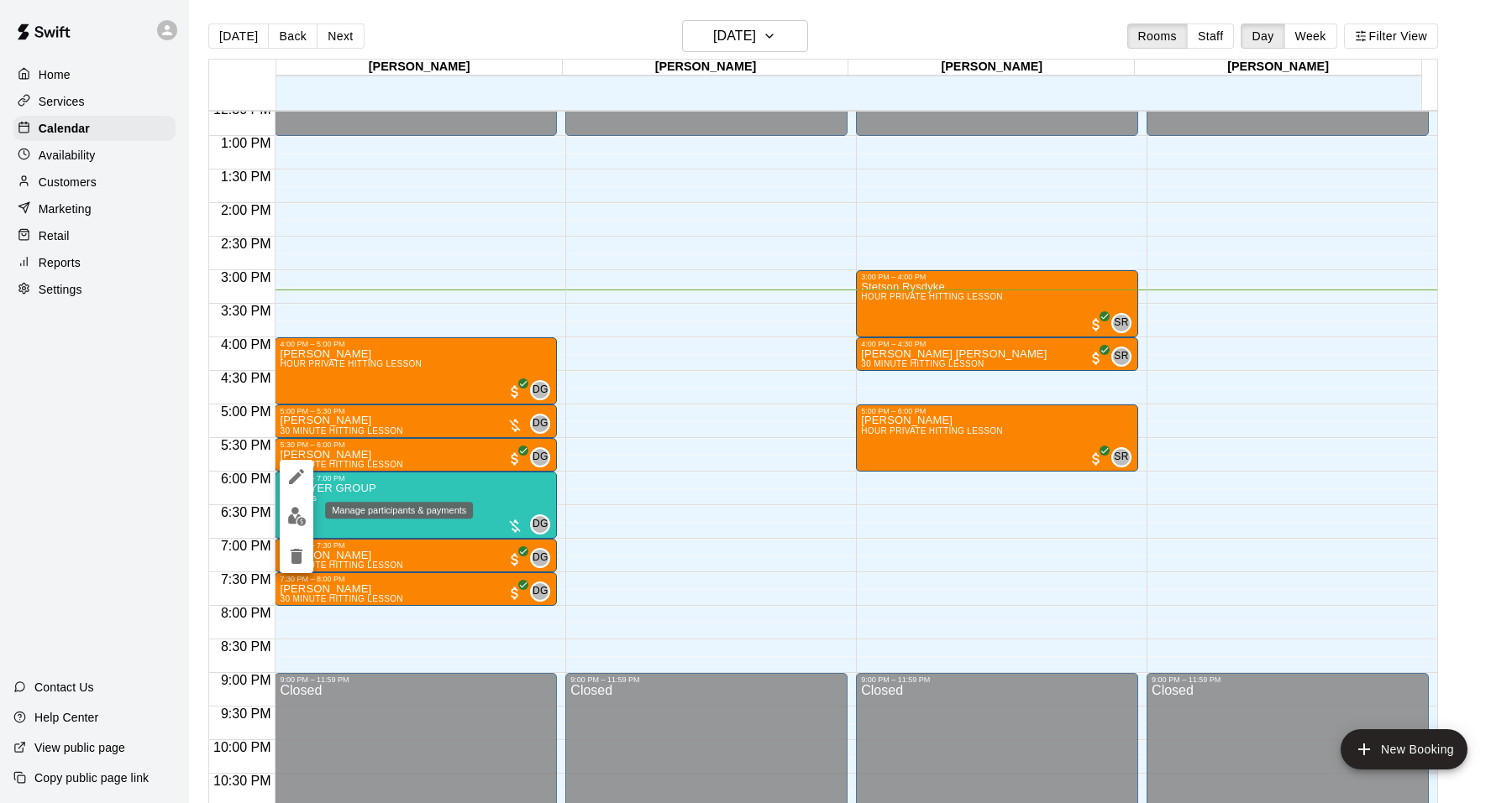
click at [297, 517] on img "edit" at bounding box center [297, 517] width 20 height 20
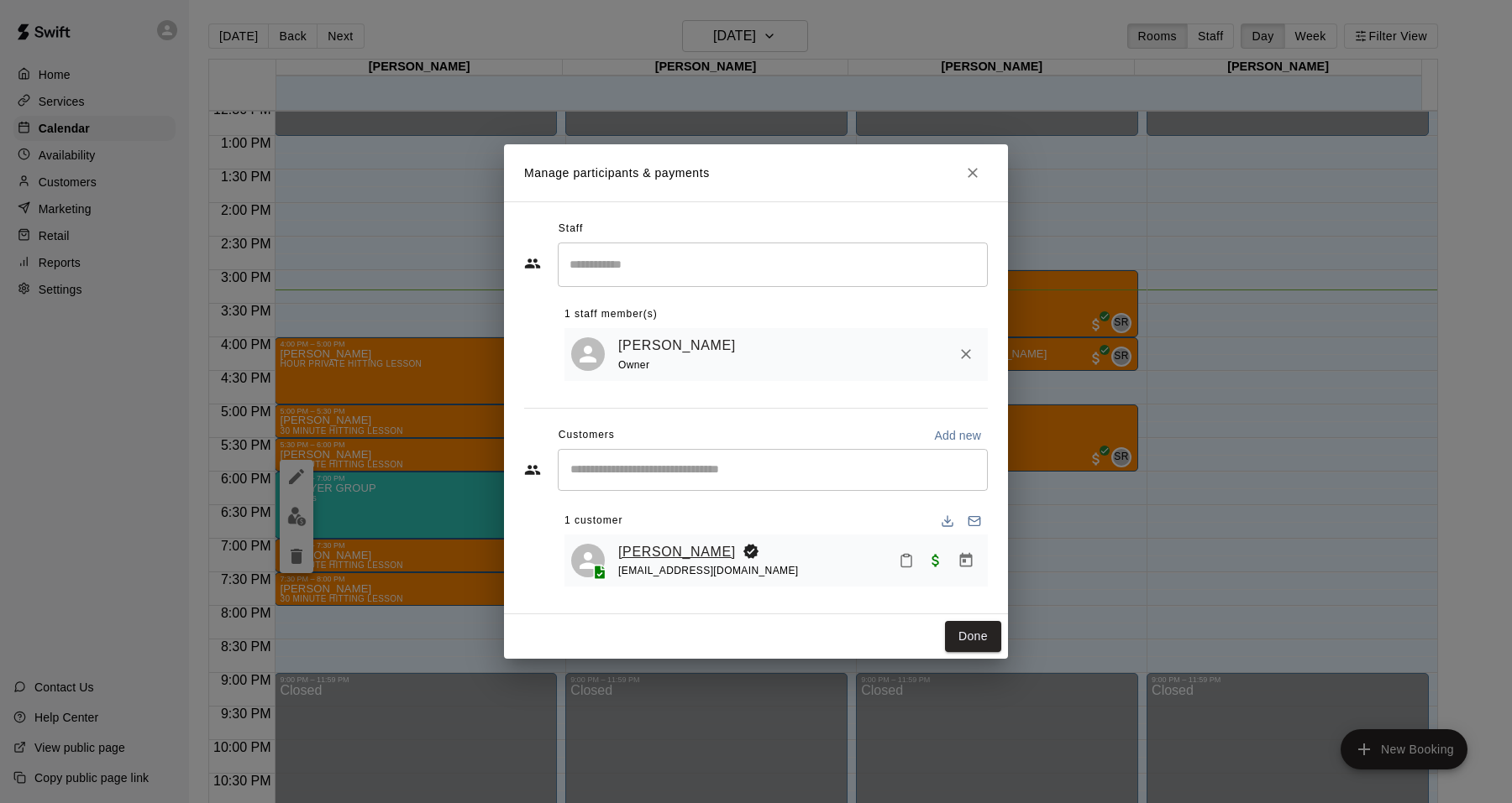
click at [678, 547] on link "[PERSON_NAME]" at bounding box center [676, 552] width 117 height 22
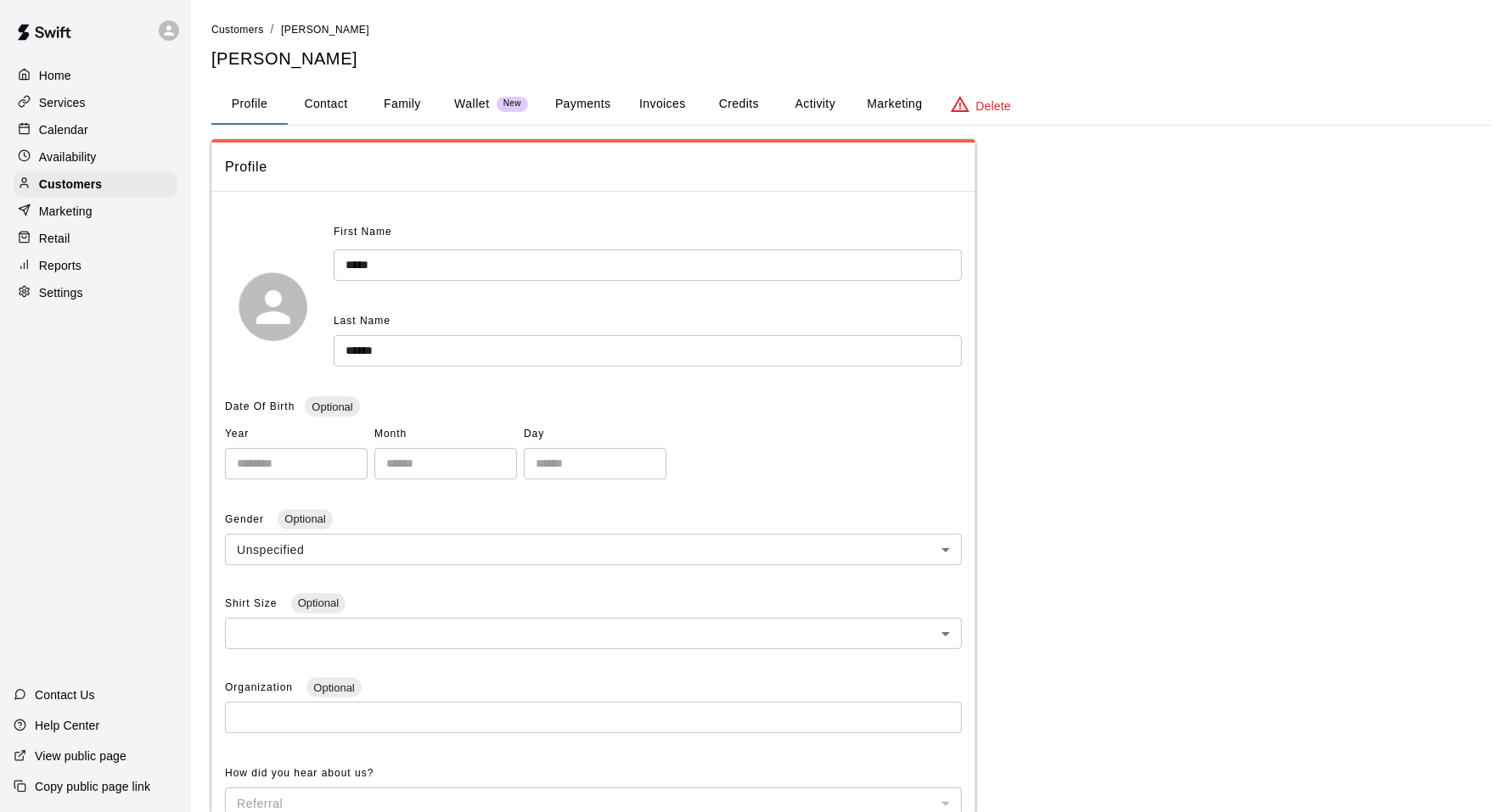
click at [381, 91] on button "Family" at bounding box center [402, 104] width 76 height 41
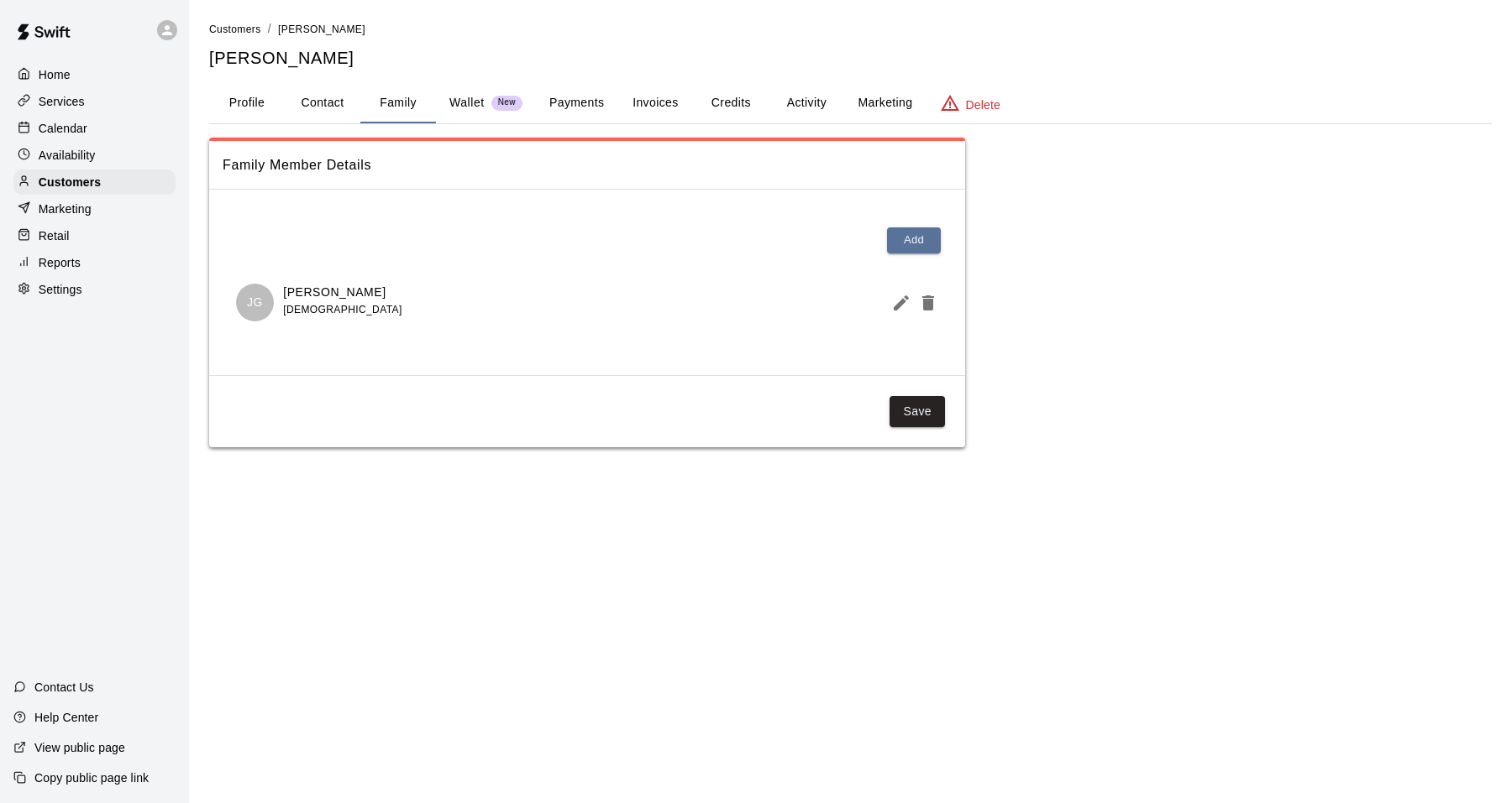
click at [329, 293] on p "[PERSON_NAME]" at bounding box center [342, 292] width 118 height 18
click at [246, 104] on button "Profile" at bounding box center [246, 103] width 75 height 40
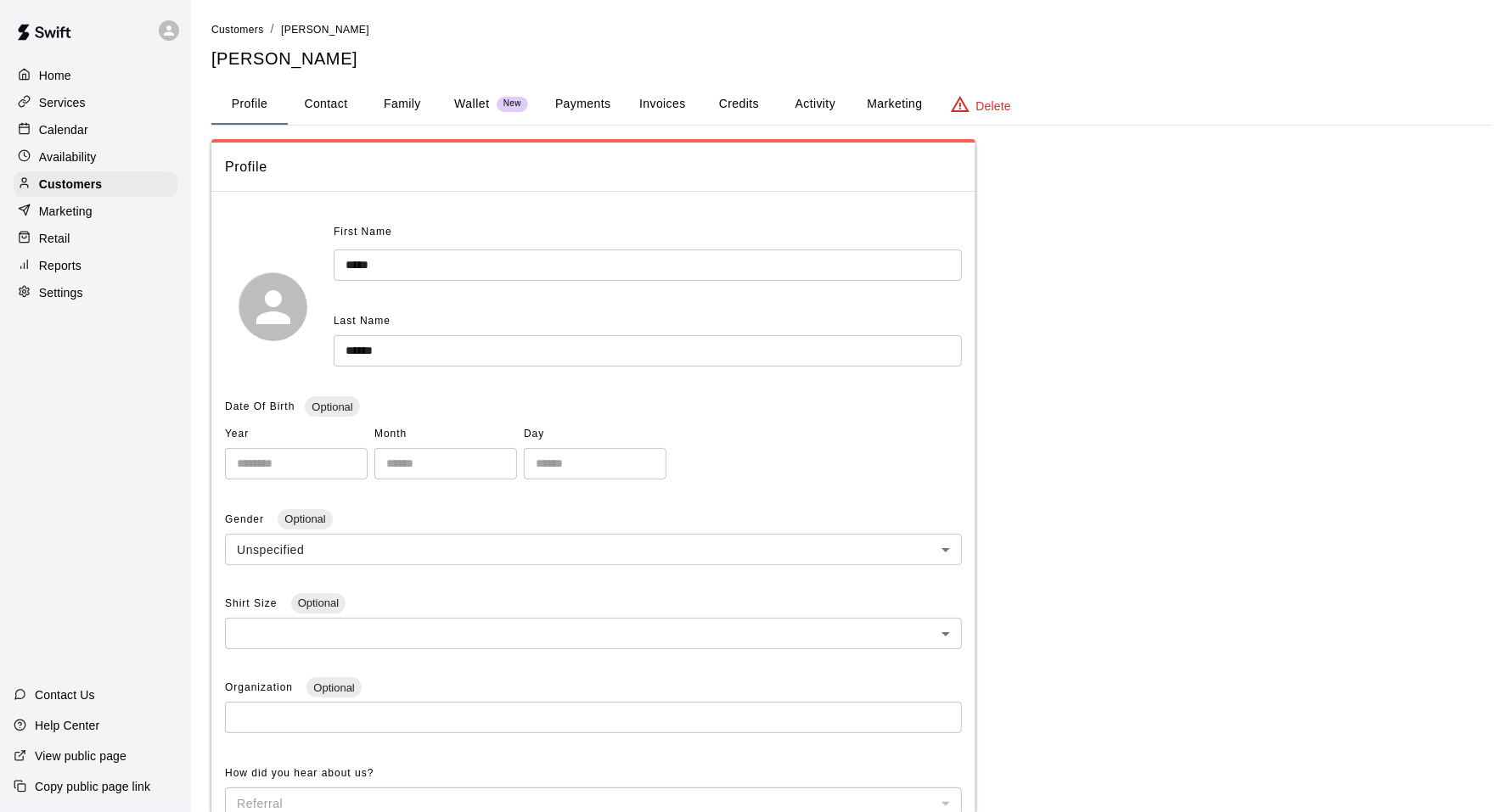
click at [336, 87] on button "Contact" at bounding box center [326, 104] width 76 height 41
select select "**"
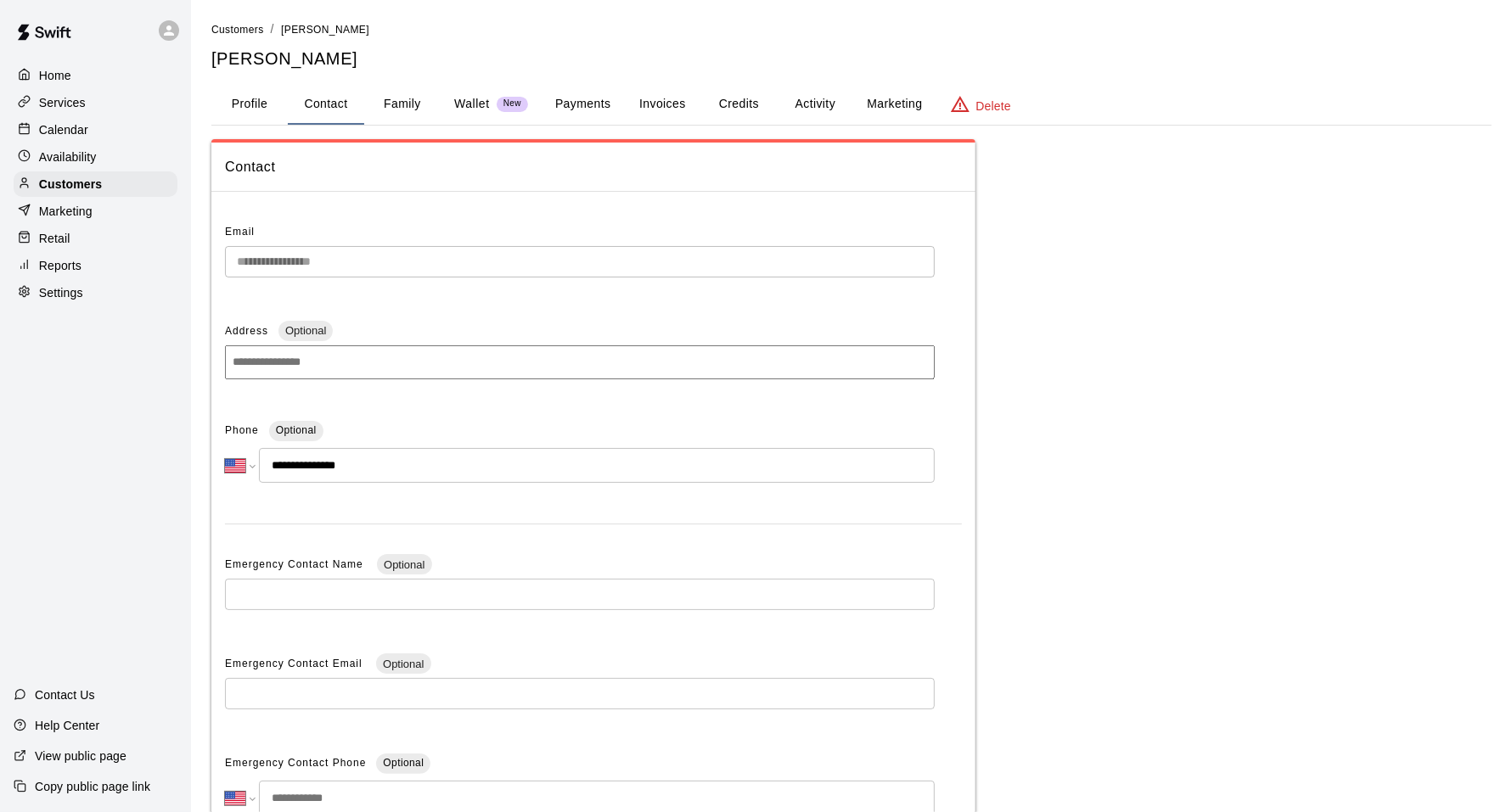
click at [348, 461] on input "**********" at bounding box center [596, 465] width 676 height 35
click at [195, 132] on main "**********" at bounding box center [851, 484] width 1321 height 969
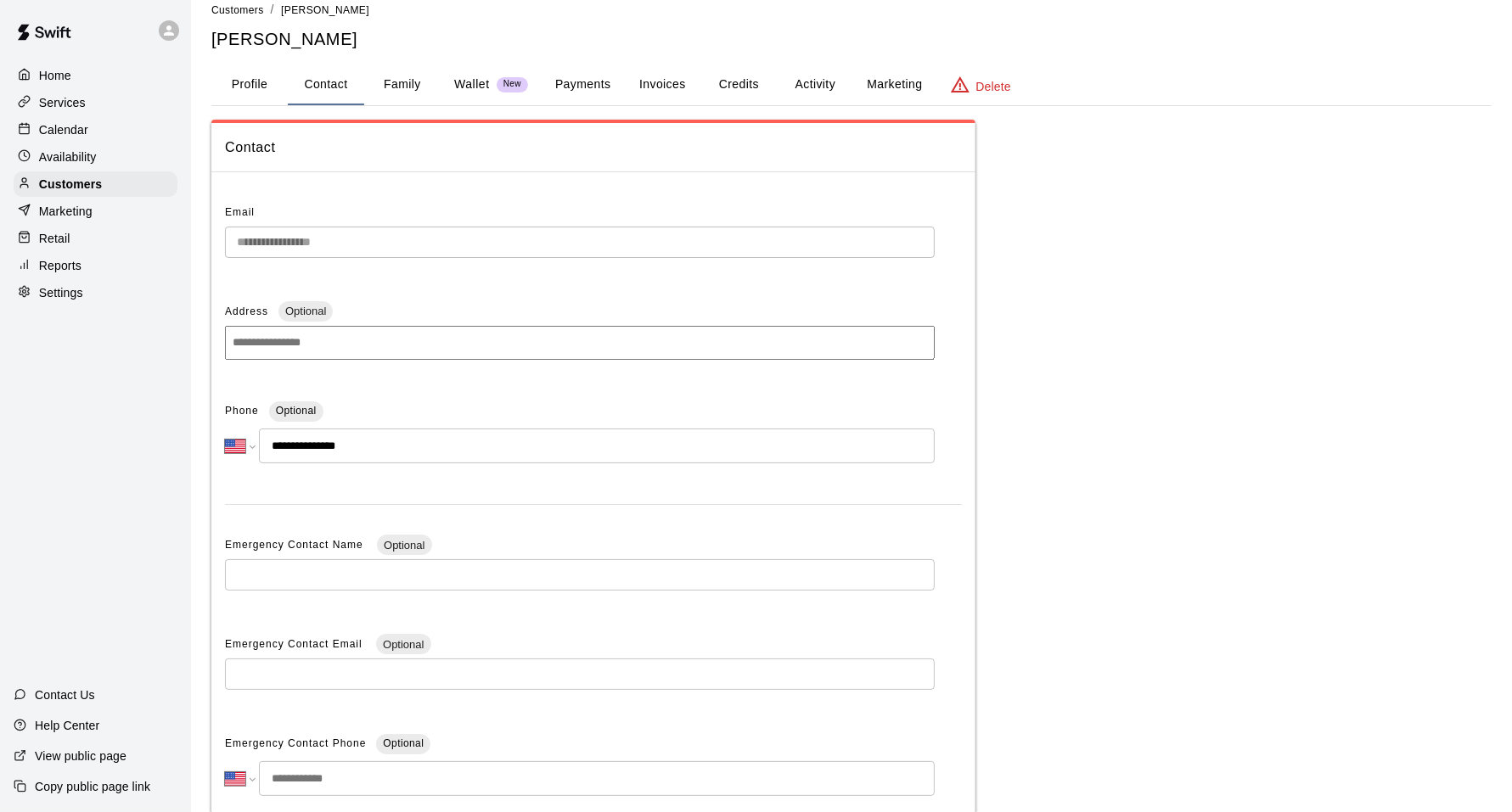
click at [76, 117] on div "Calendar" at bounding box center [95, 129] width 163 height 25
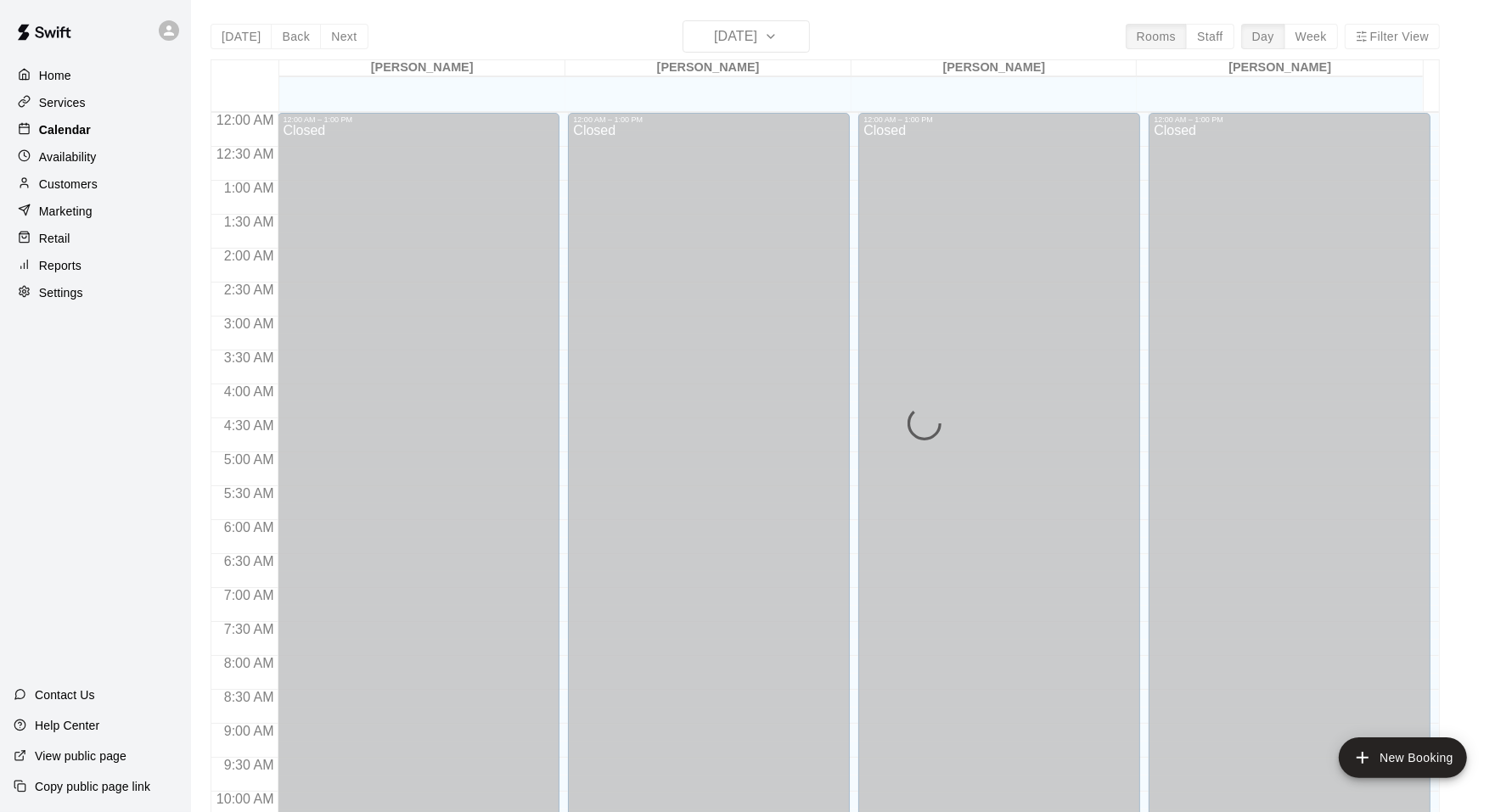
scroll to position [858, 0]
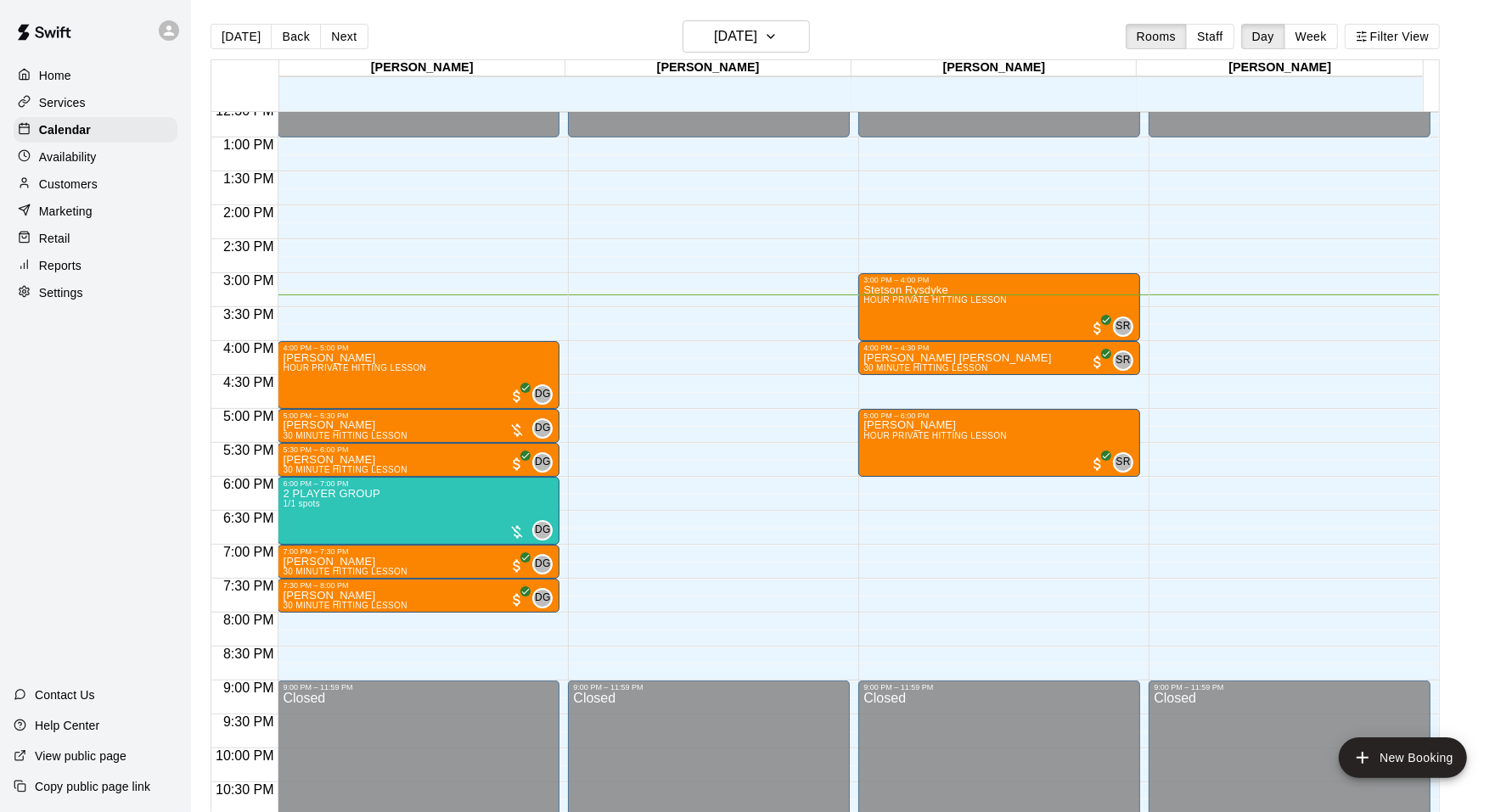
click at [194, 274] on main "Today Back Next Friday Sep 12 Rooms Staff Day Week Filter View Dustin 12 Fri Ky…" at bounding box center [851, 419] width 1321 height 840
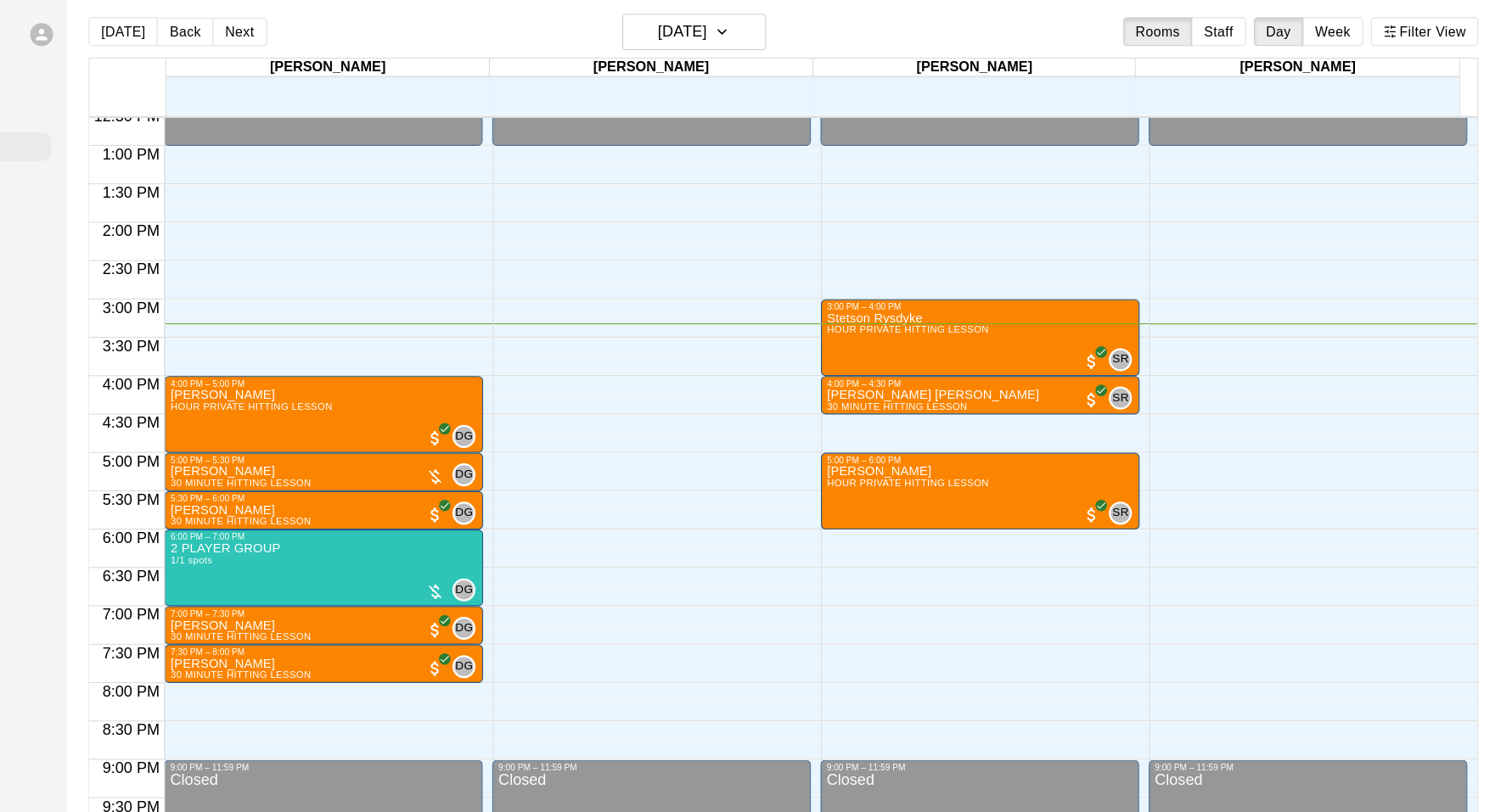
scroll to position [0, 0]
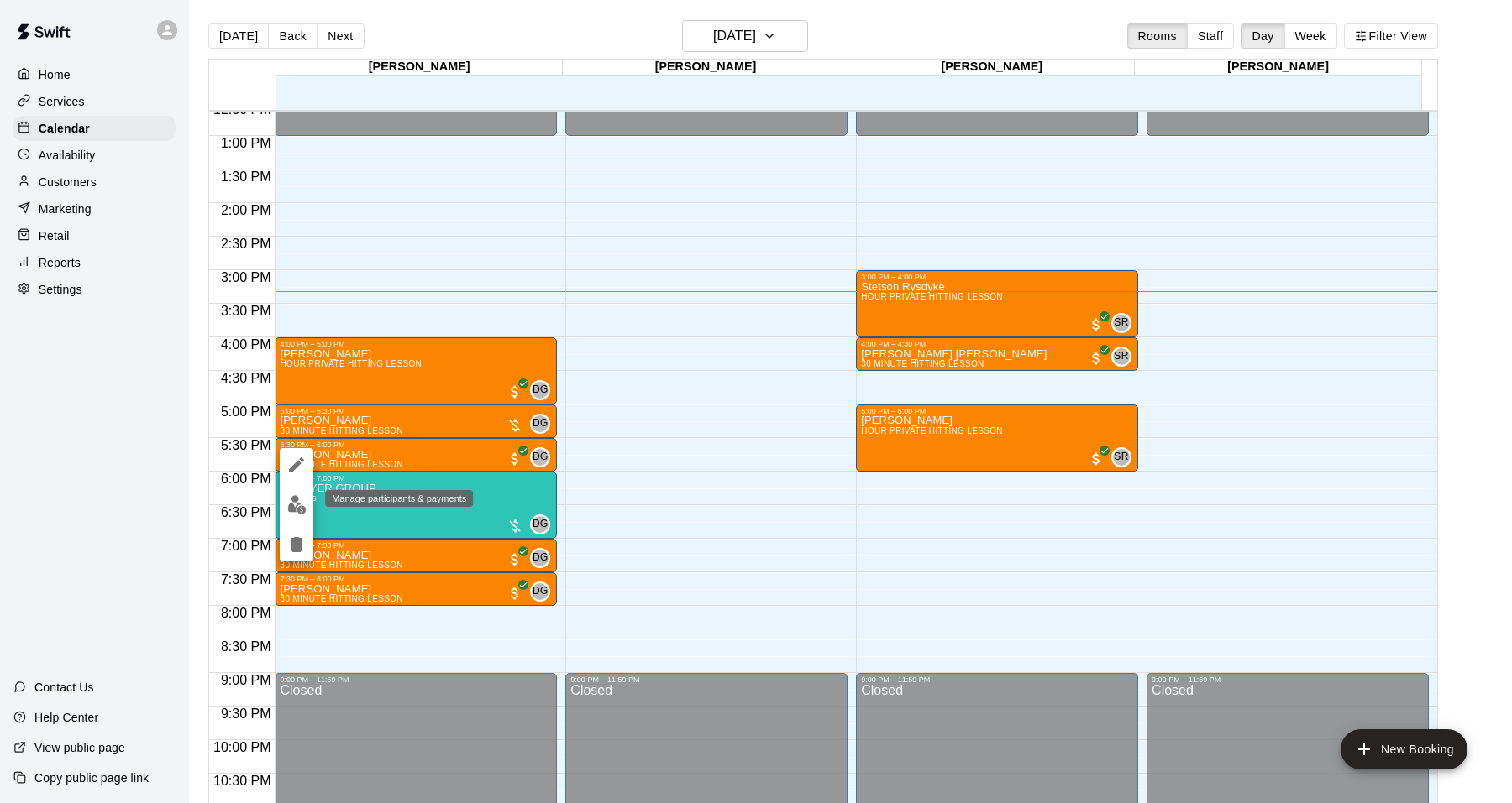
click at [304, 497] on img "edit" at bounding box center [297, 505] width 20 height 20
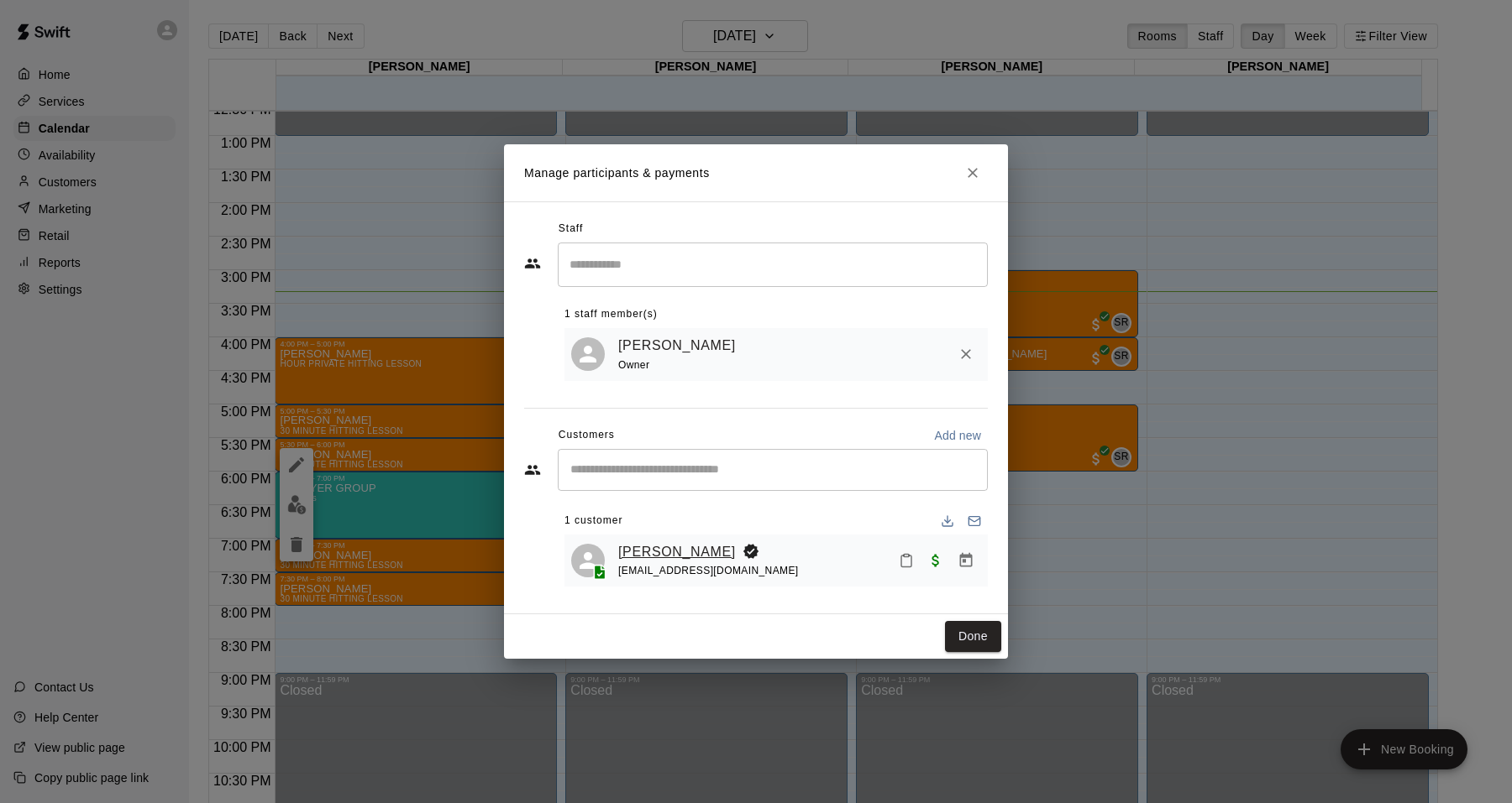
click at [653, 554] on link "[PERSON_NAME]" at bounding box center [676, 552] width 117 height 22
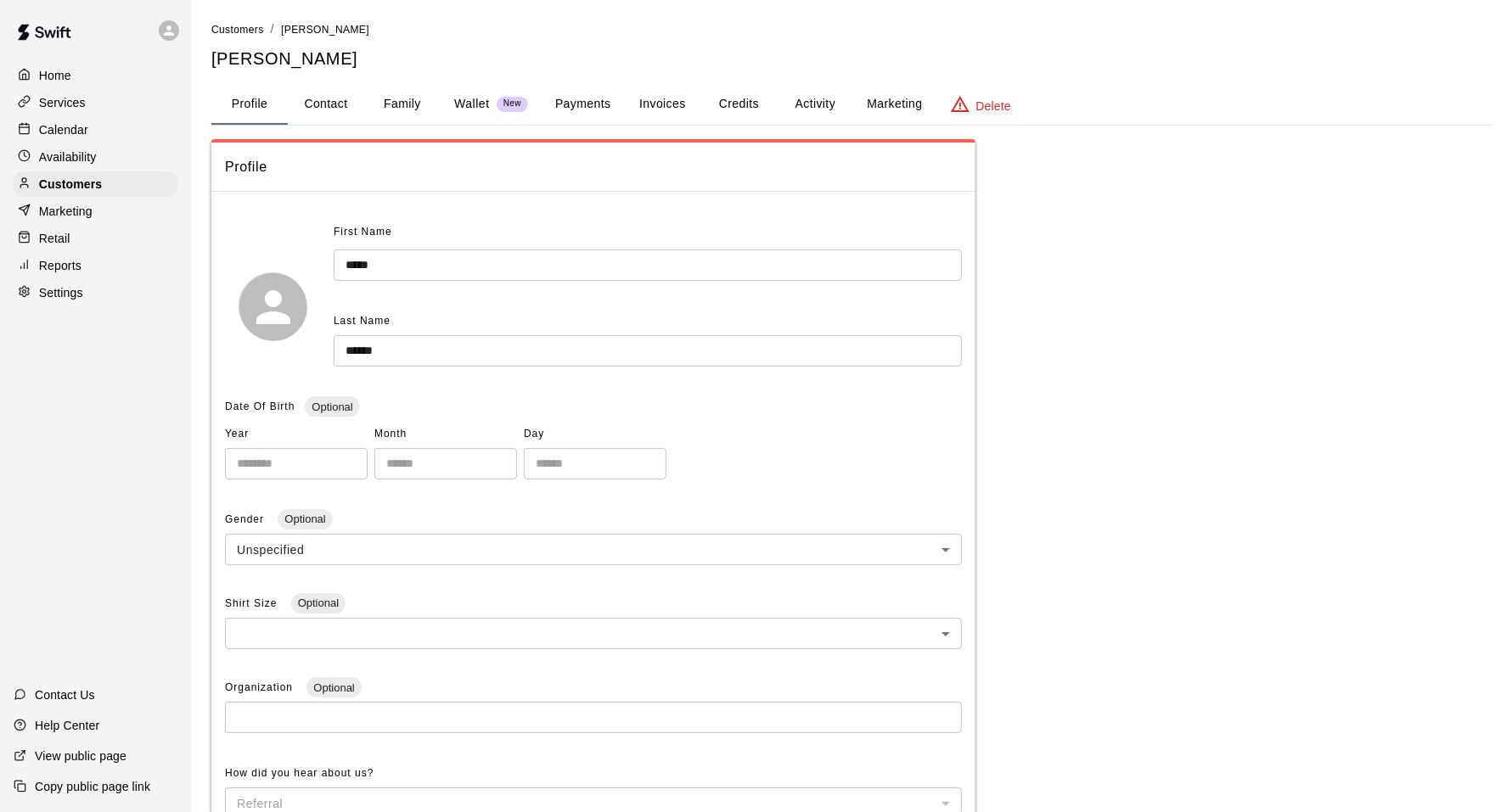
click at [482, 95] on p "Wallet" at bounding box center [471, 104] width 35 height 18
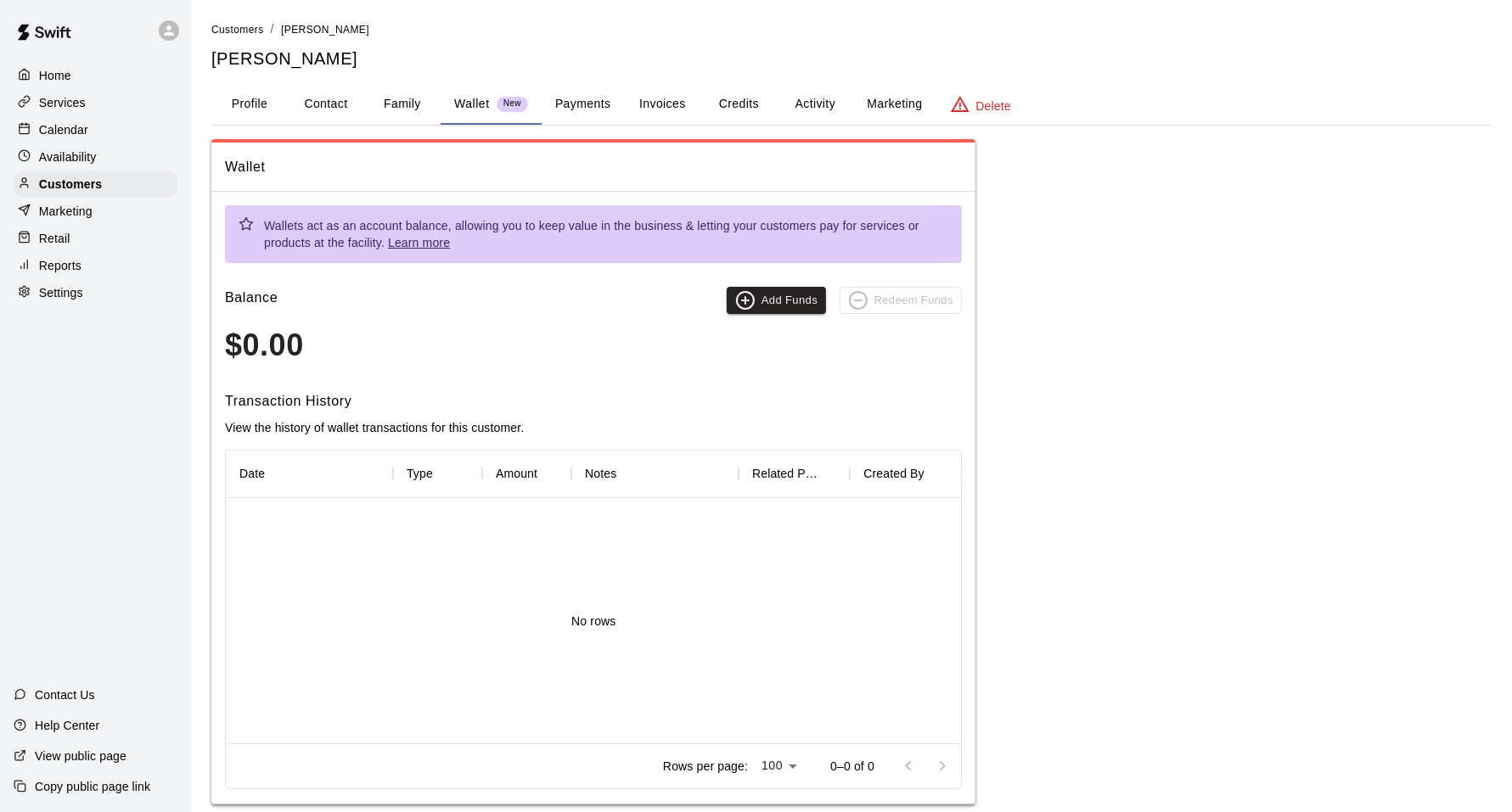
click at [356, 106] on button "Contact" at bounding box center [326, 104] width 76 height 41
select select "**"
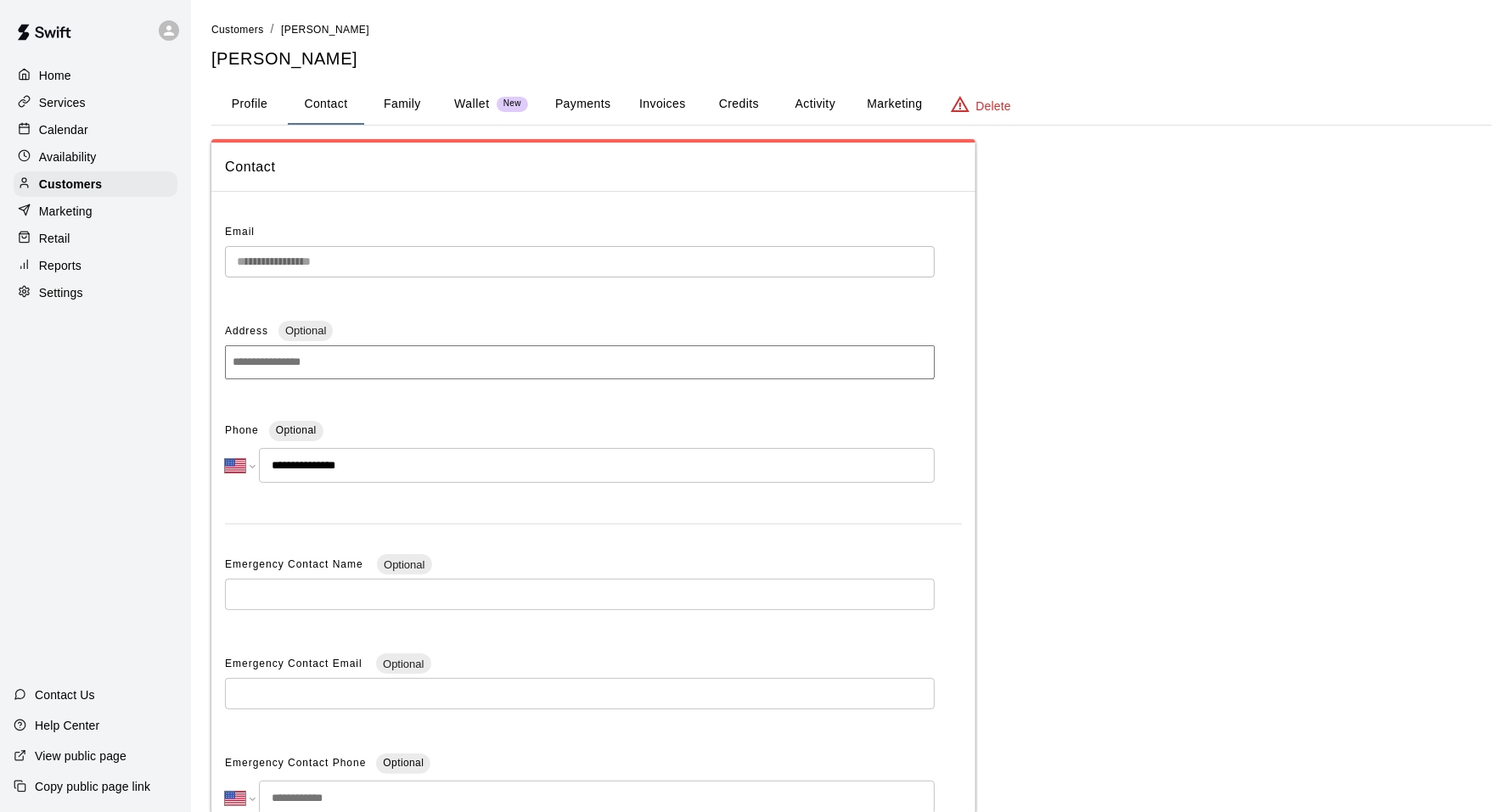
click at [367, 466] on input "**********" at bounding box center [596, 465] width 676 height 35
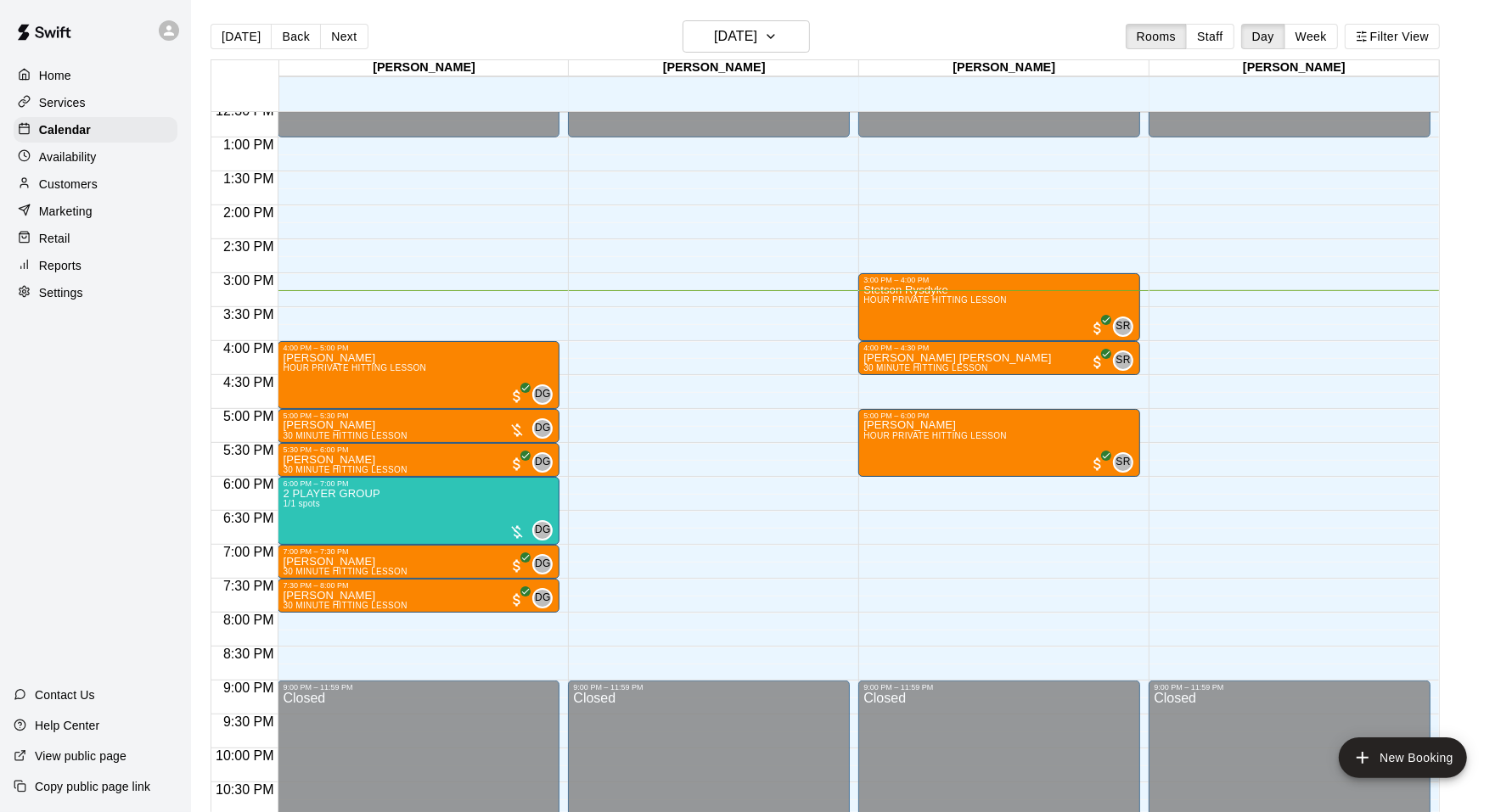
scroll to position [26, 0]
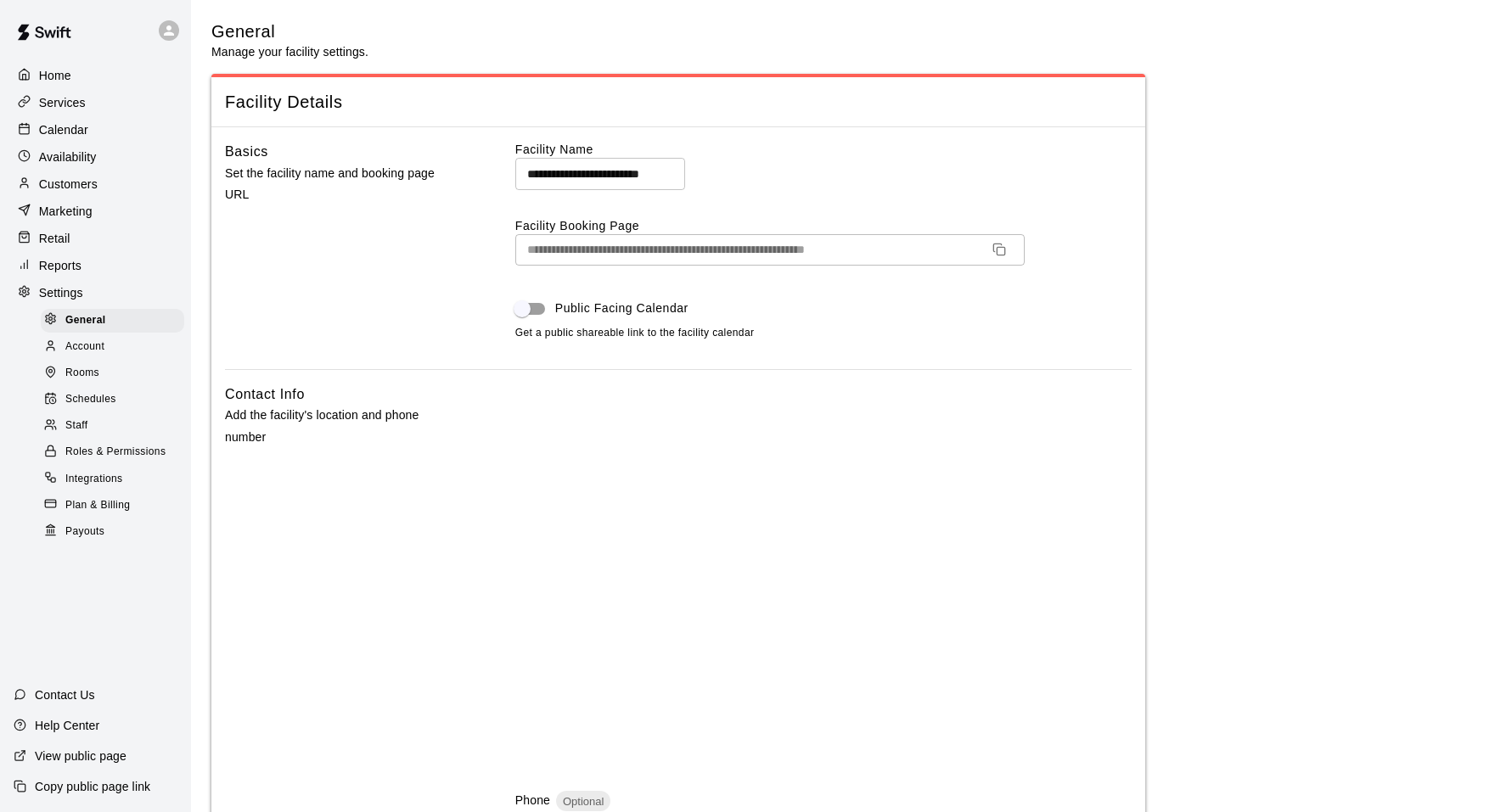
select select "**"
click at [66, 171] on div "Customers" at bounding box center [95, 183] width 163 height 25
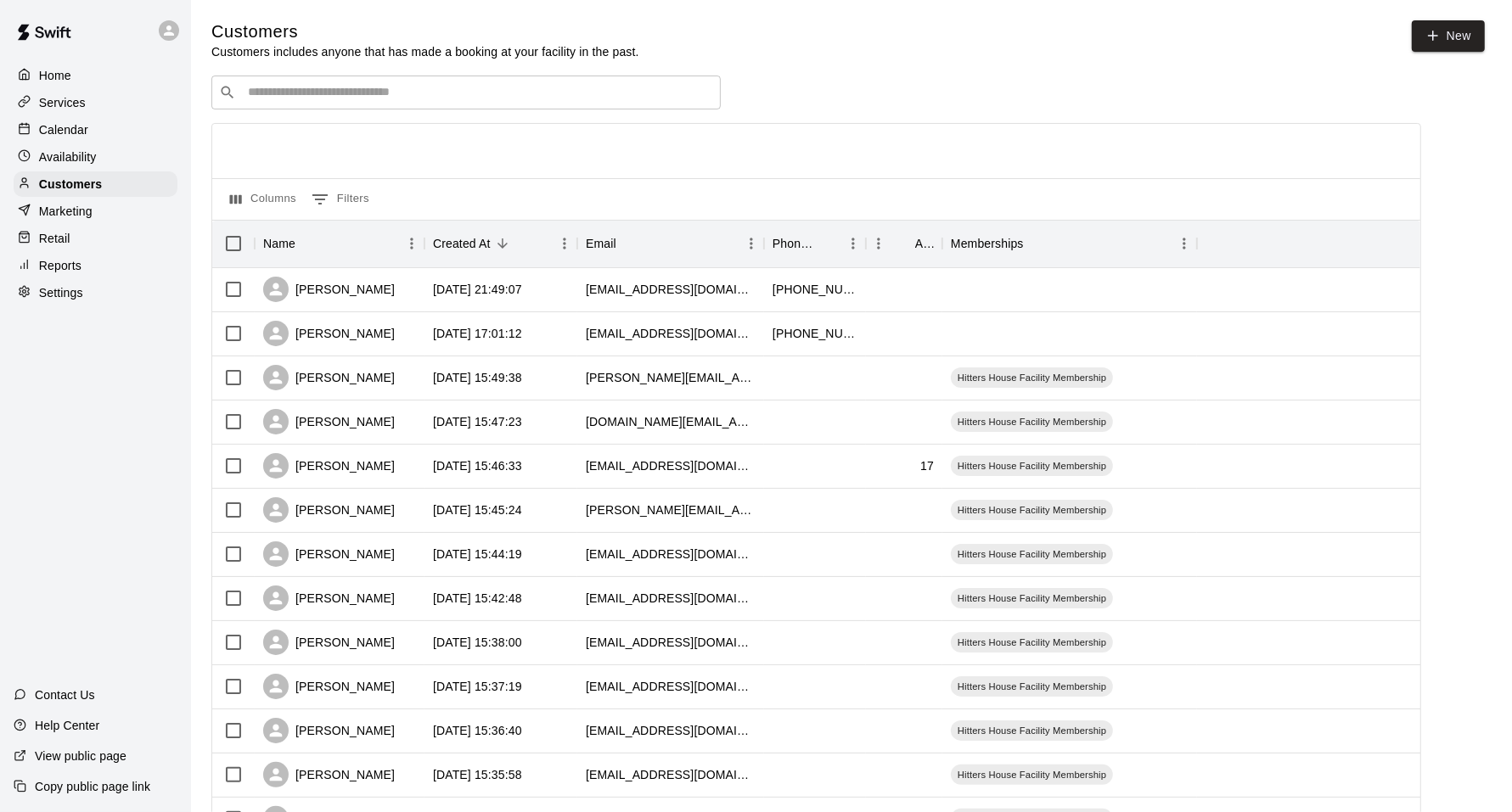
click at [98, 155] on div "Availability" at bounding box center [95, 157] width 163 height 25
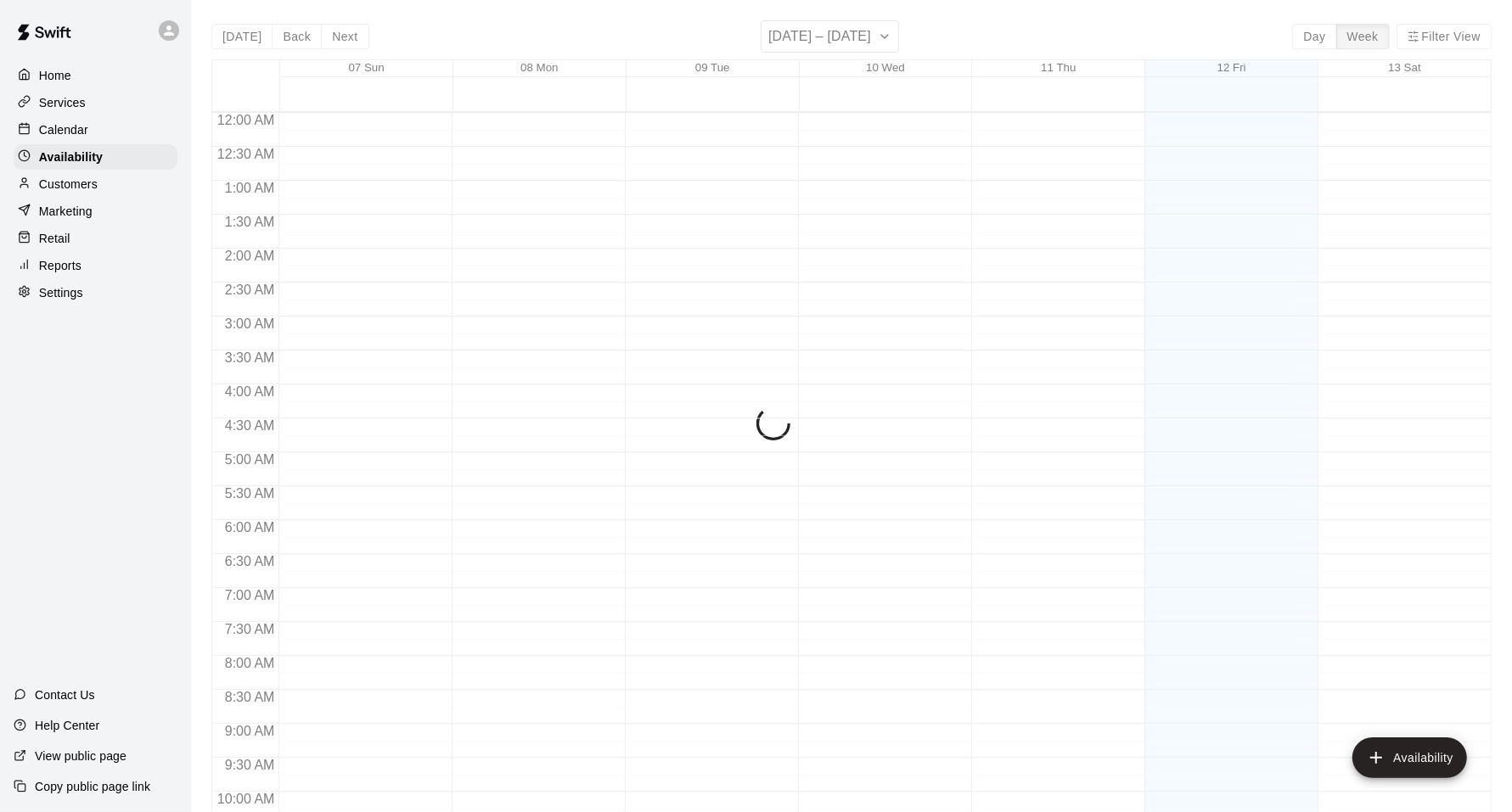
scroll to position [909, 0]
click at [139, 129] on div "Calendar" at bounding box center [95, 129] width 163 height 25
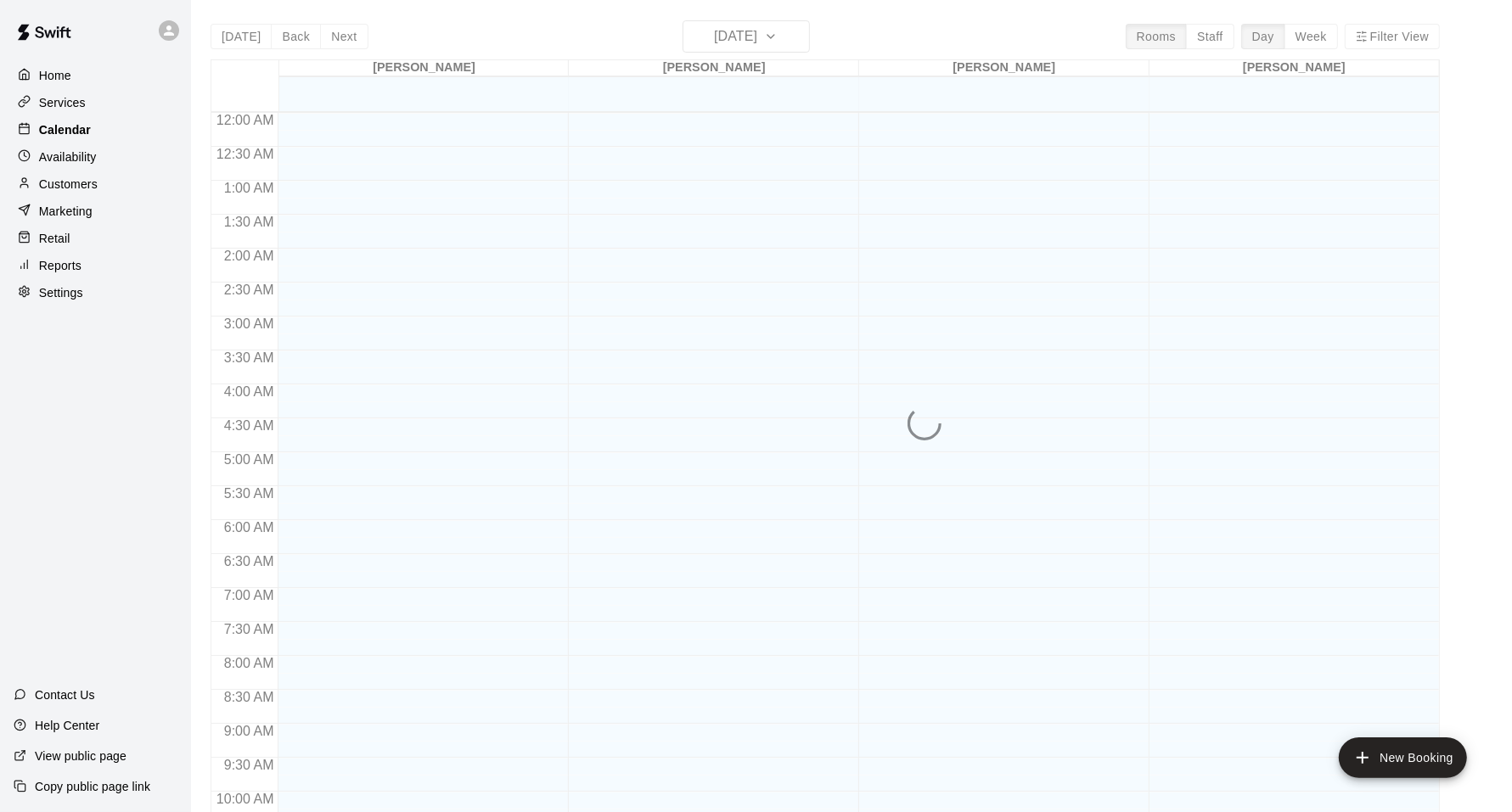
scroll to position [858, 0]
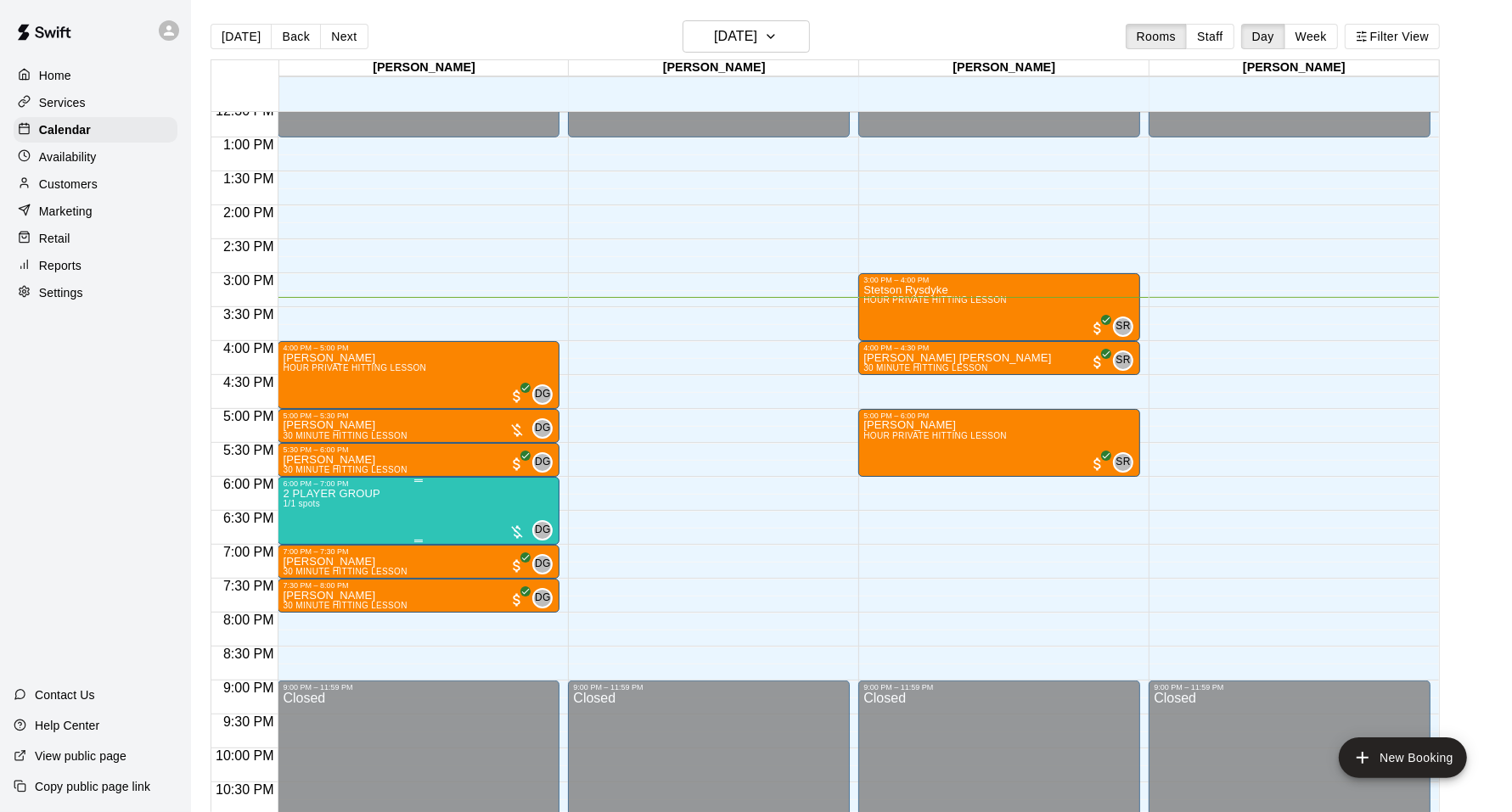
click at [340, 494] on p "2 PLAYER GROUP" at bounding box center [331, 494] width 97 height 0
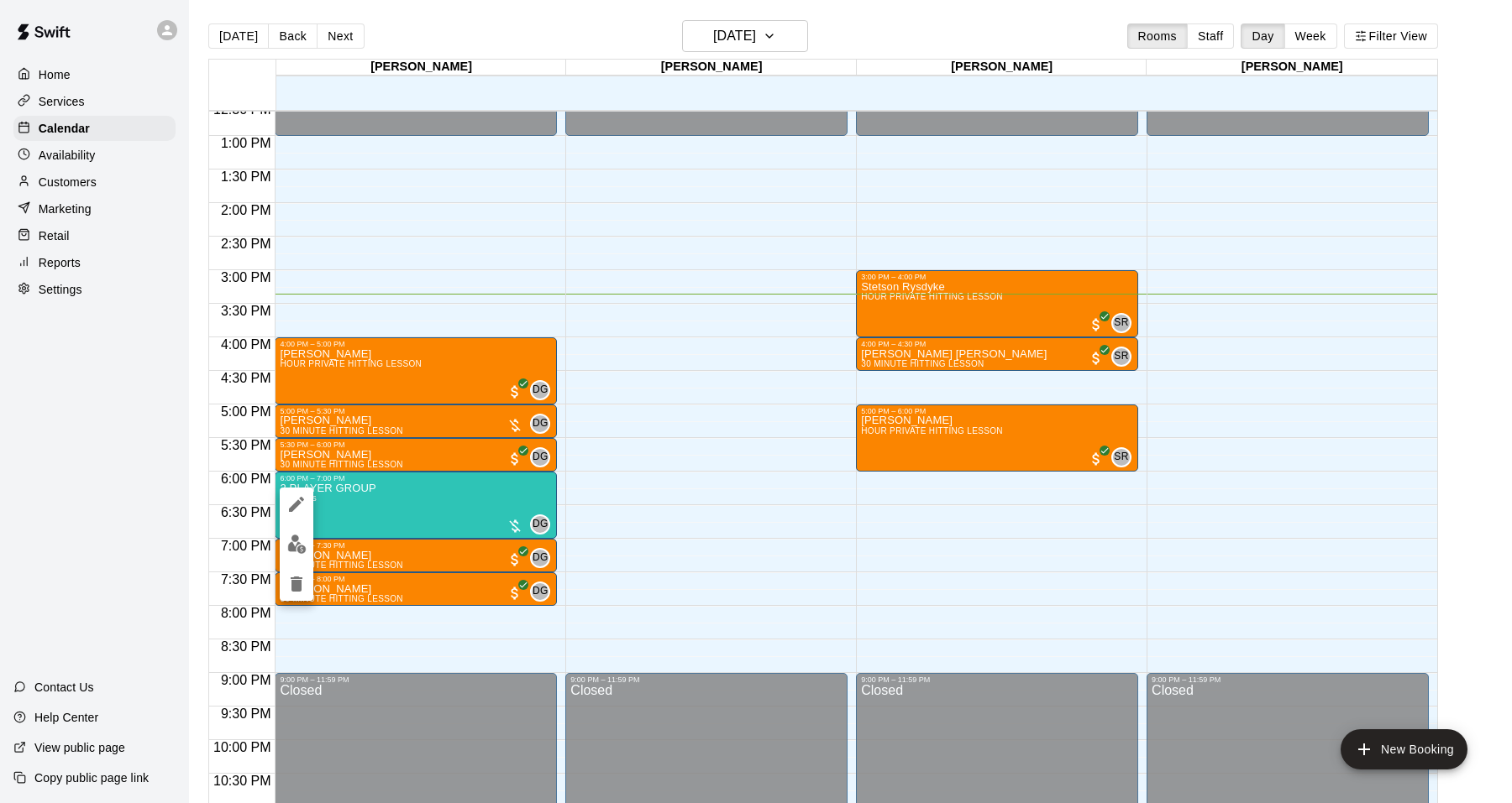
click at [181, 439] on div at bounding box center [756, 401] width 1512 height 803
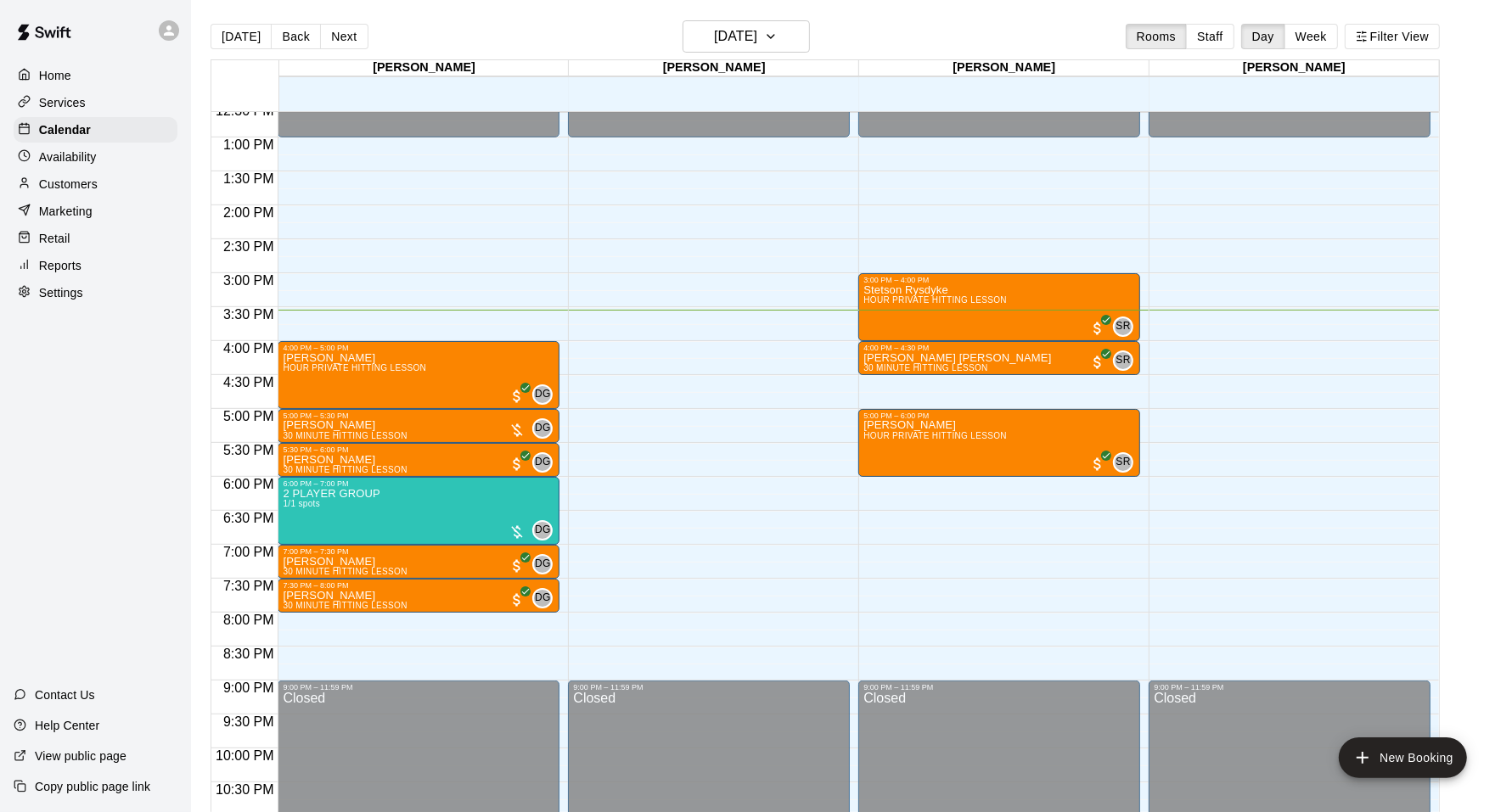
click at [874, 28] on div "[DATE] Back [DATE][DATE] Rooms Staff Day Week Filter View" at bounding box center [824, 40] width 1229 height 39
click at [64, 288] on p "Settings" at bounding box center [61, 293] width 44 height 17
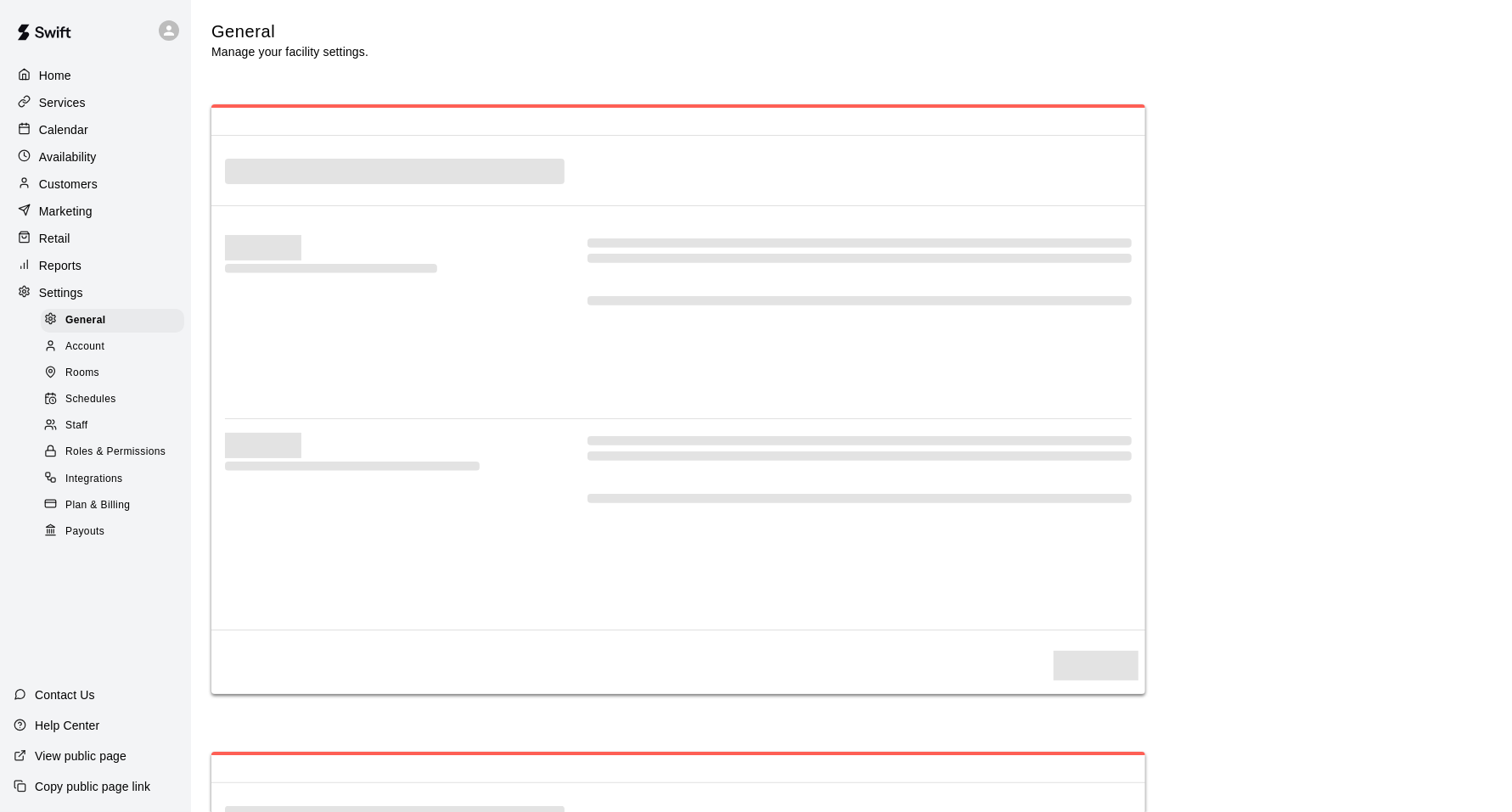
select select "**"
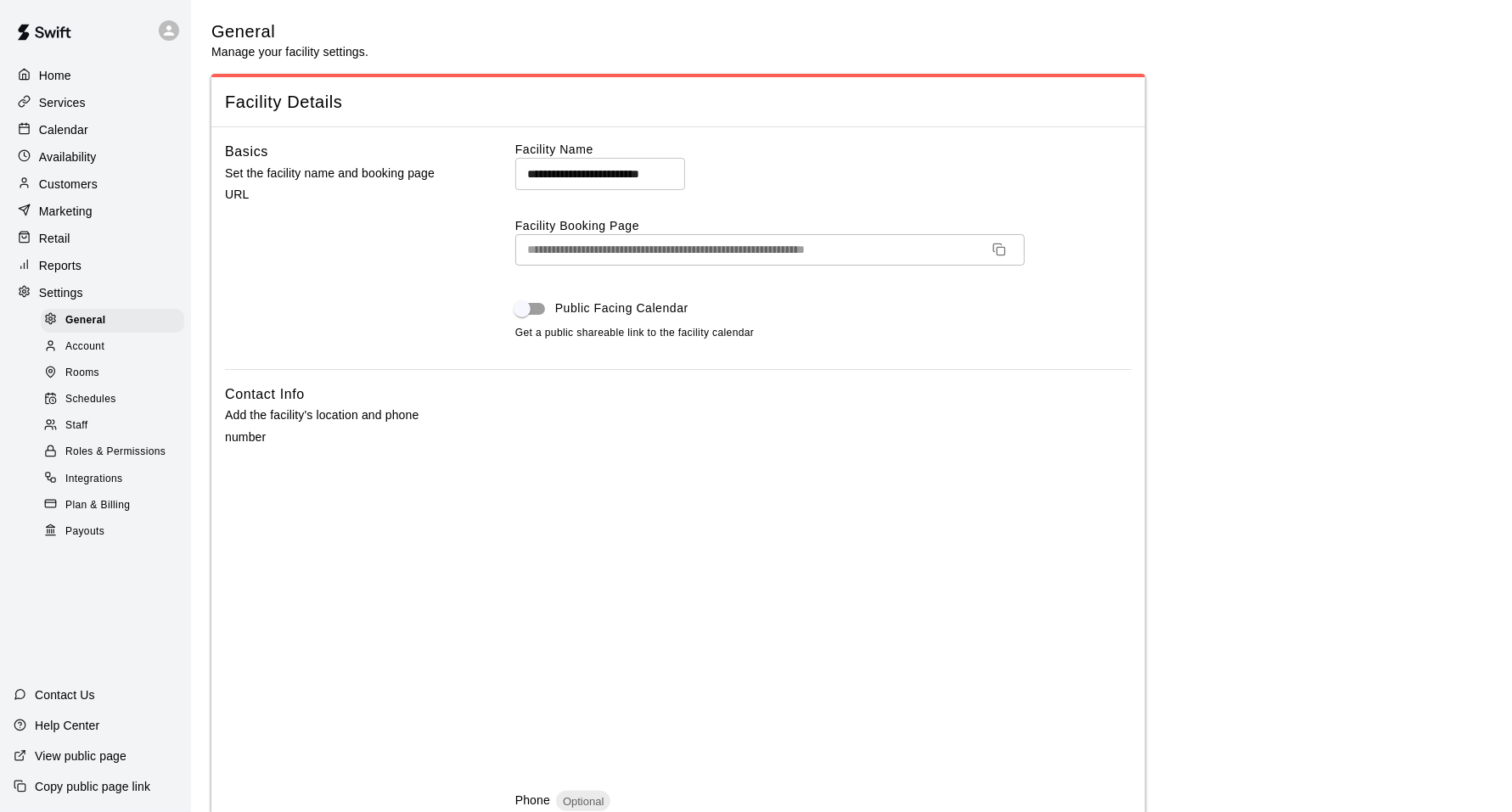
click at [64, 138] on div "Calendar" at bounding box center [95, 129] width 163 height 25
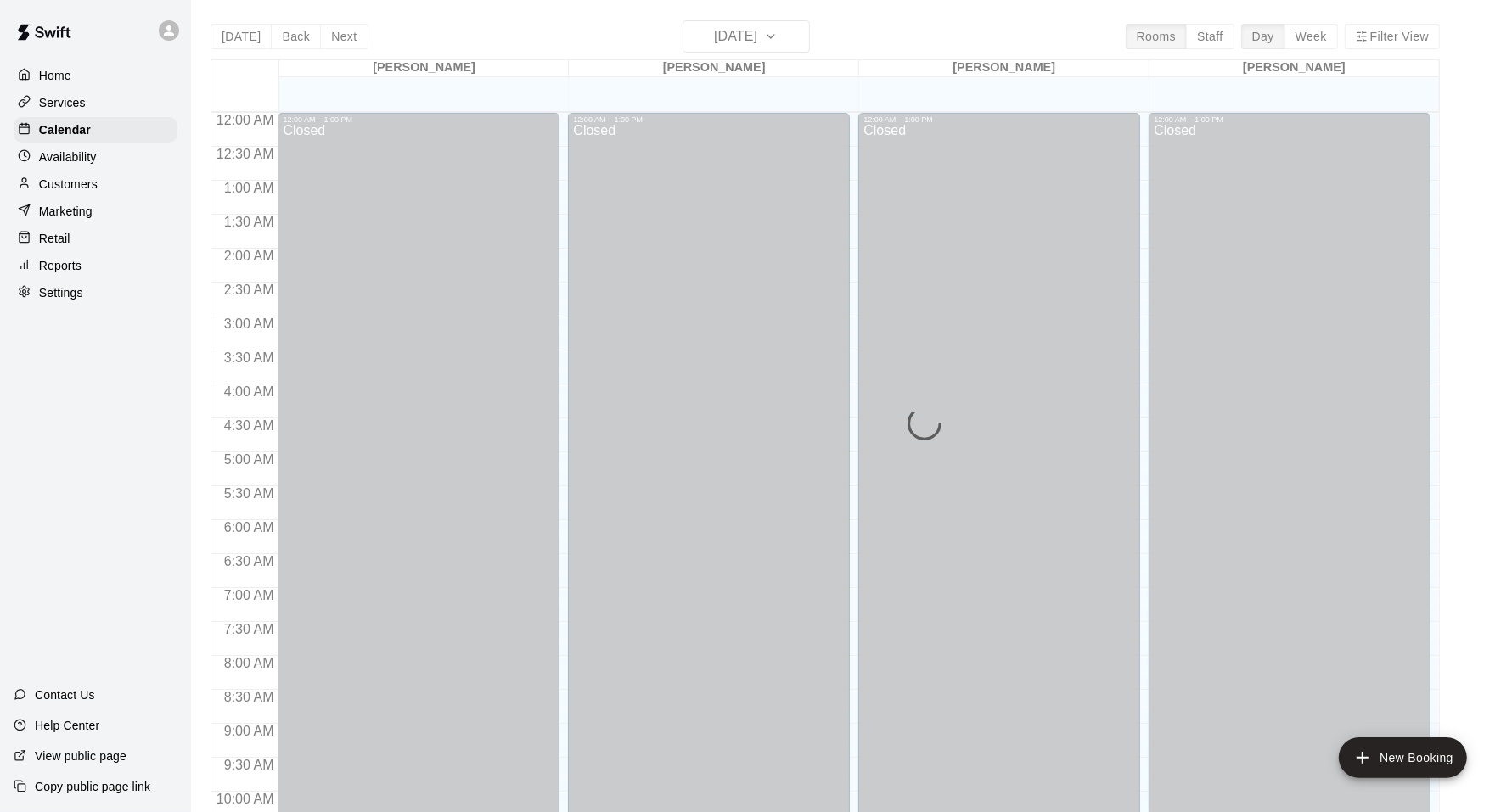
scroll to position [858, 0]
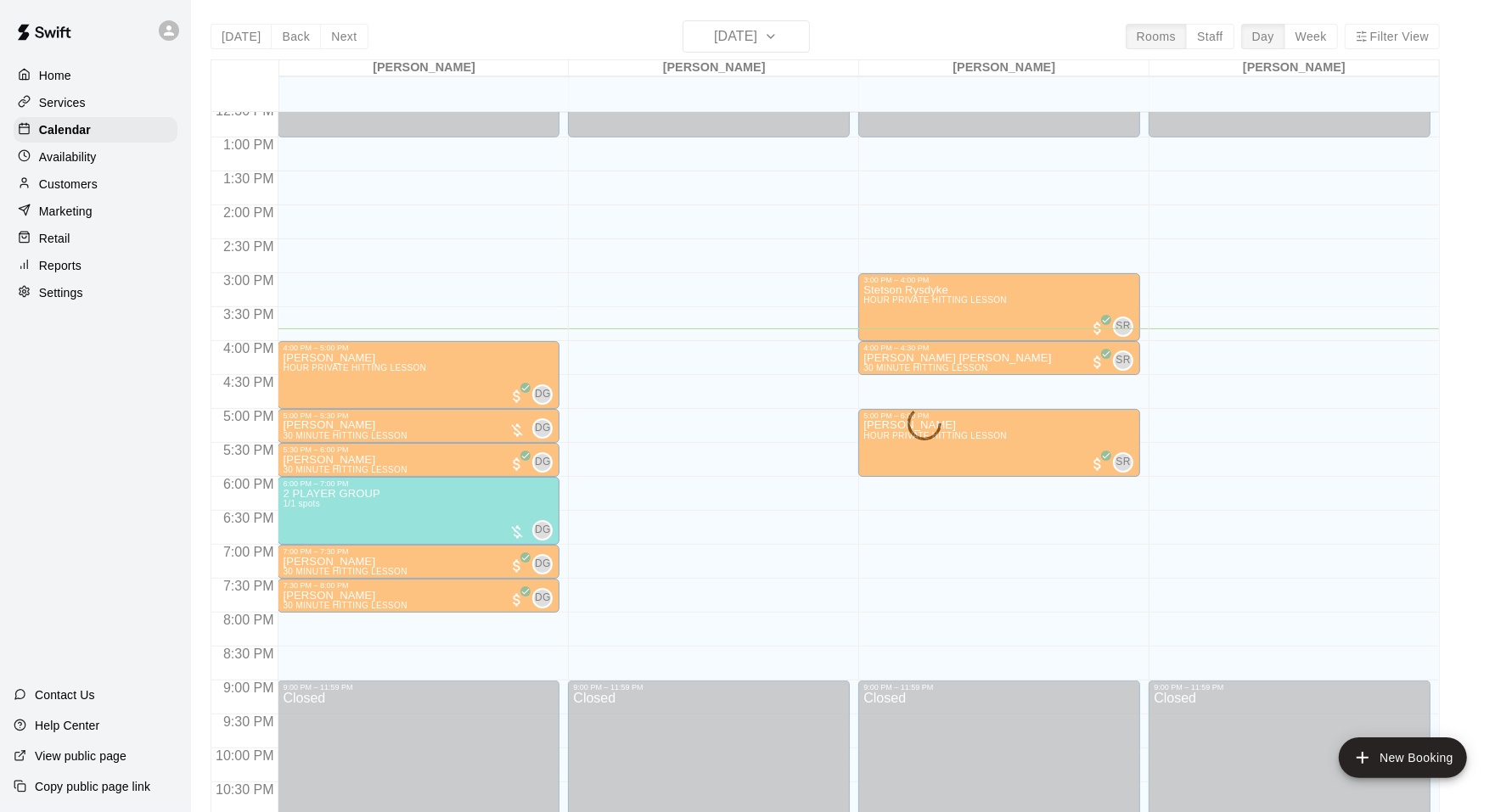
click at [63, 105] on p "Services" at bounding box center [62, 103] width 47 height 17
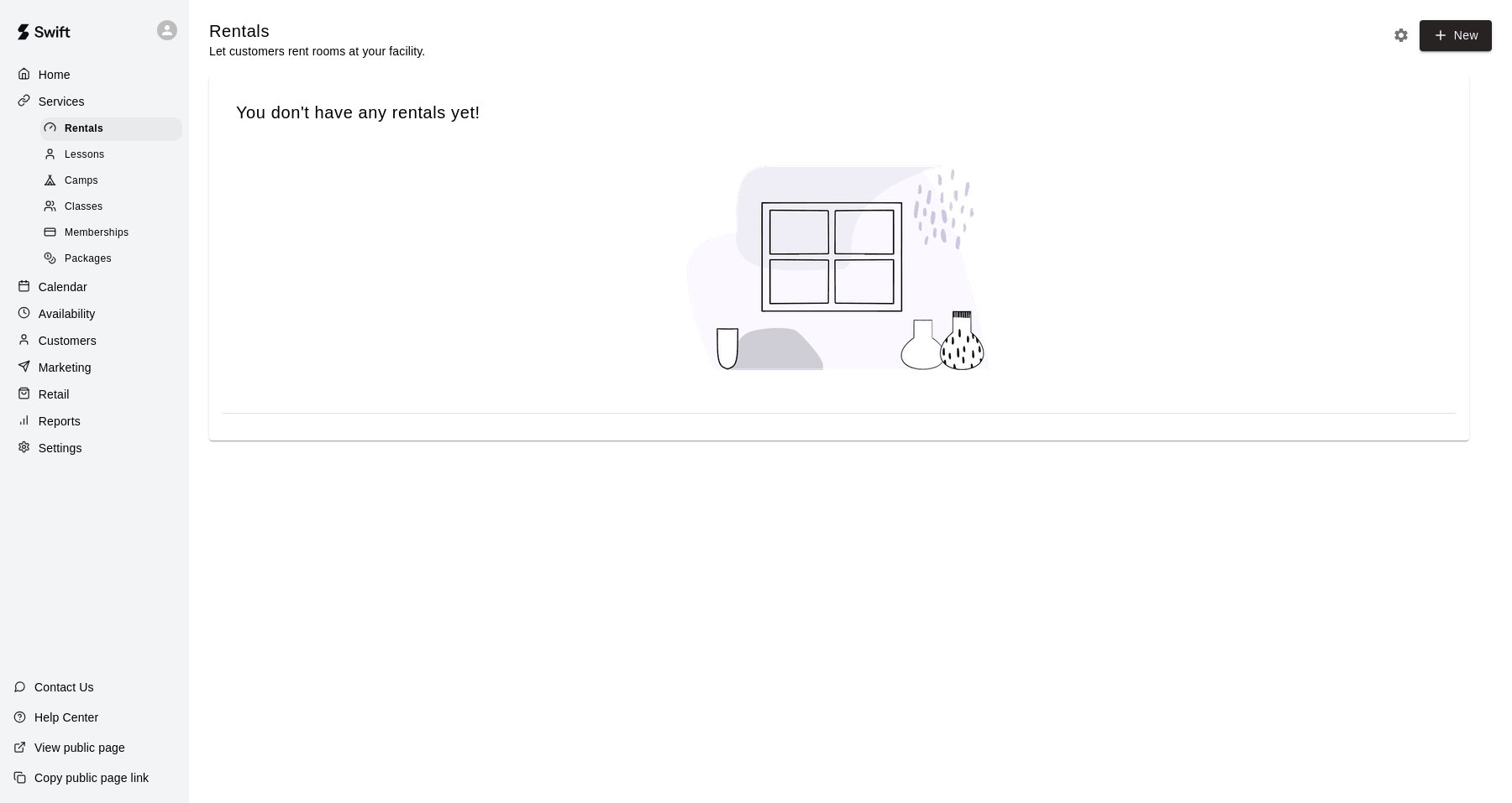
click at [85, 203] on span "Classes" at bounding box center [84, 208] width 38 height 17
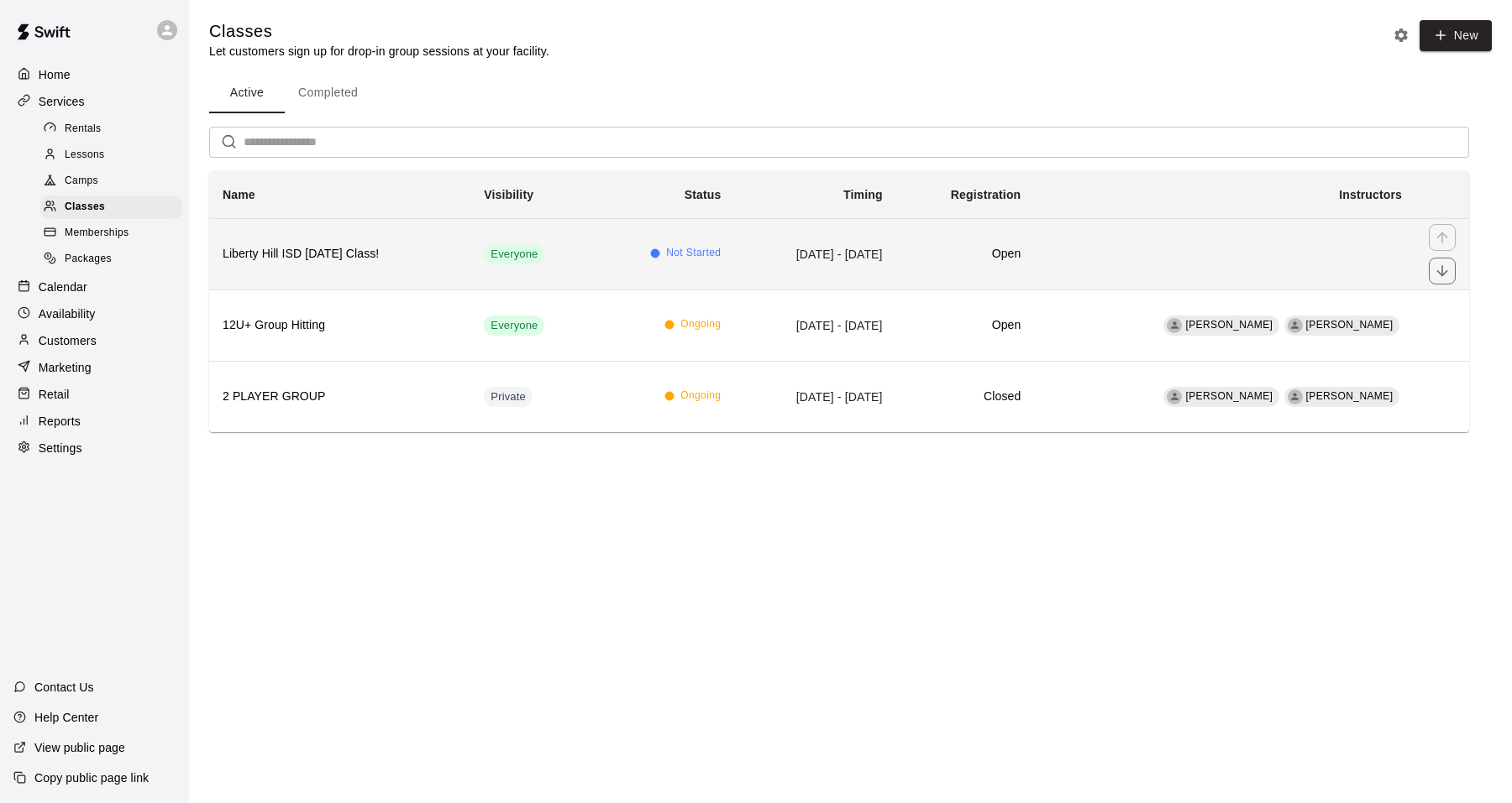
click at [857, 262] on td "[DATE] - [DATE]" at bounding box center [815, 253] width 161 height 71
